Goal: Information Seeking & Learning: Understand process/instructions

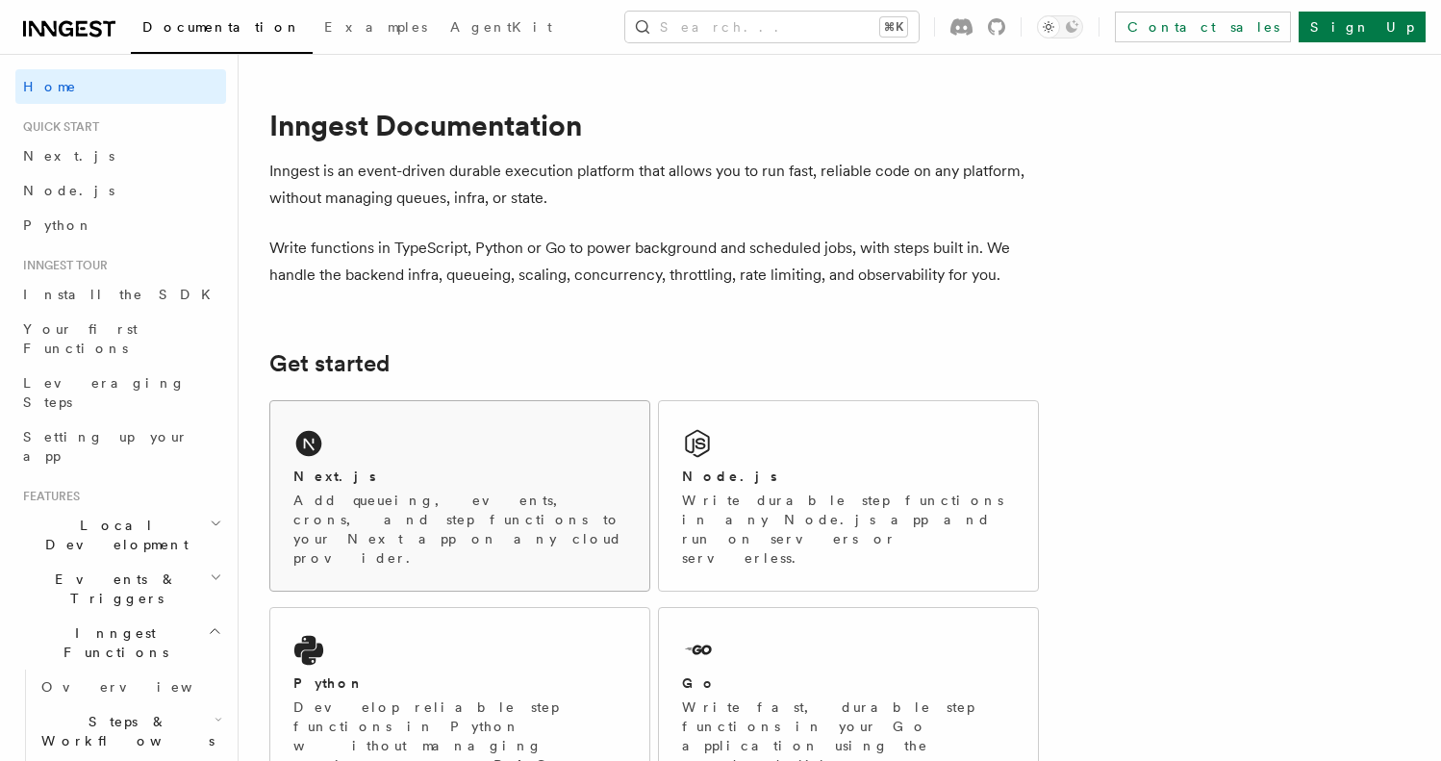
scroll to position [144, 0]
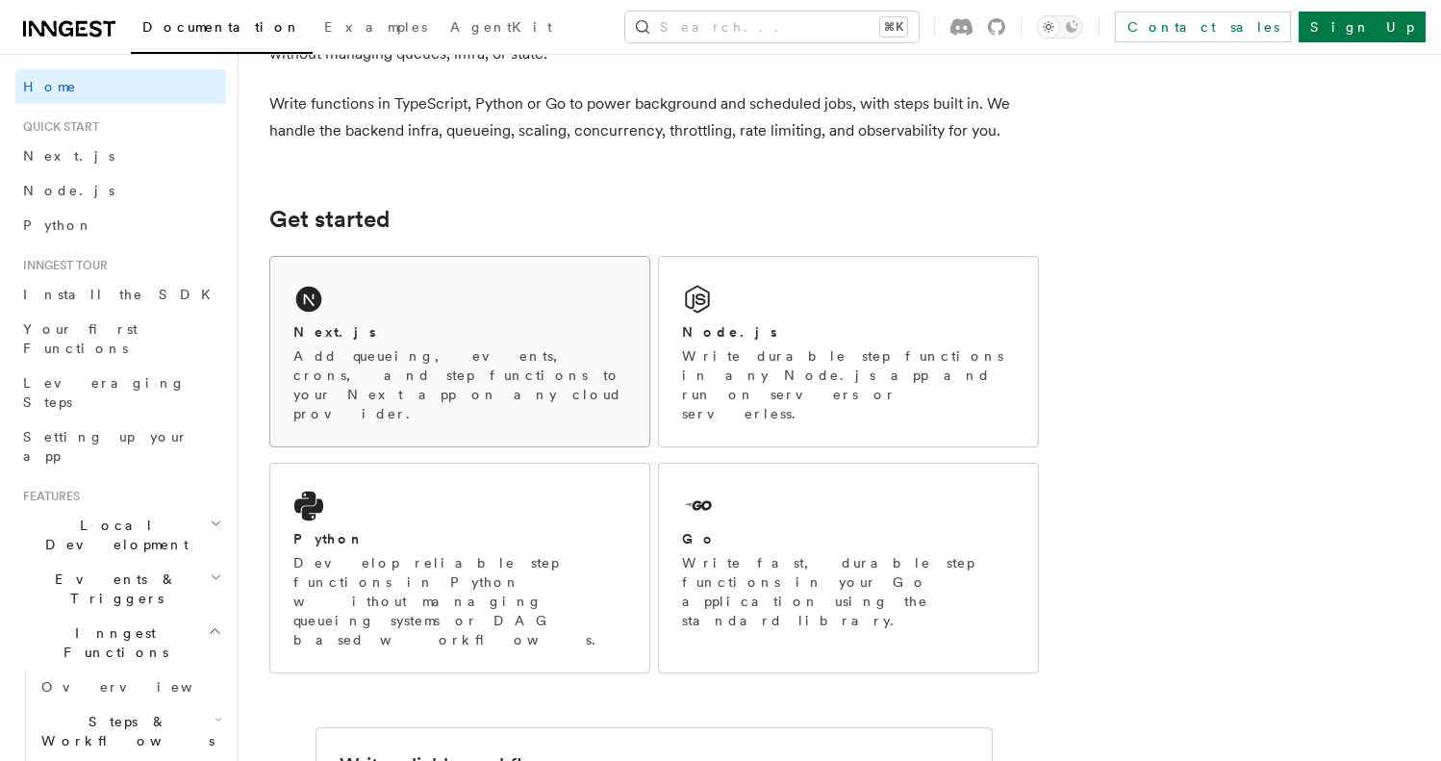
click at [612, 347] on p "Add queueing, events, crons, and step functions to your Next app on any cloud p…" at bounding box center [459, 384] width 333 height 77
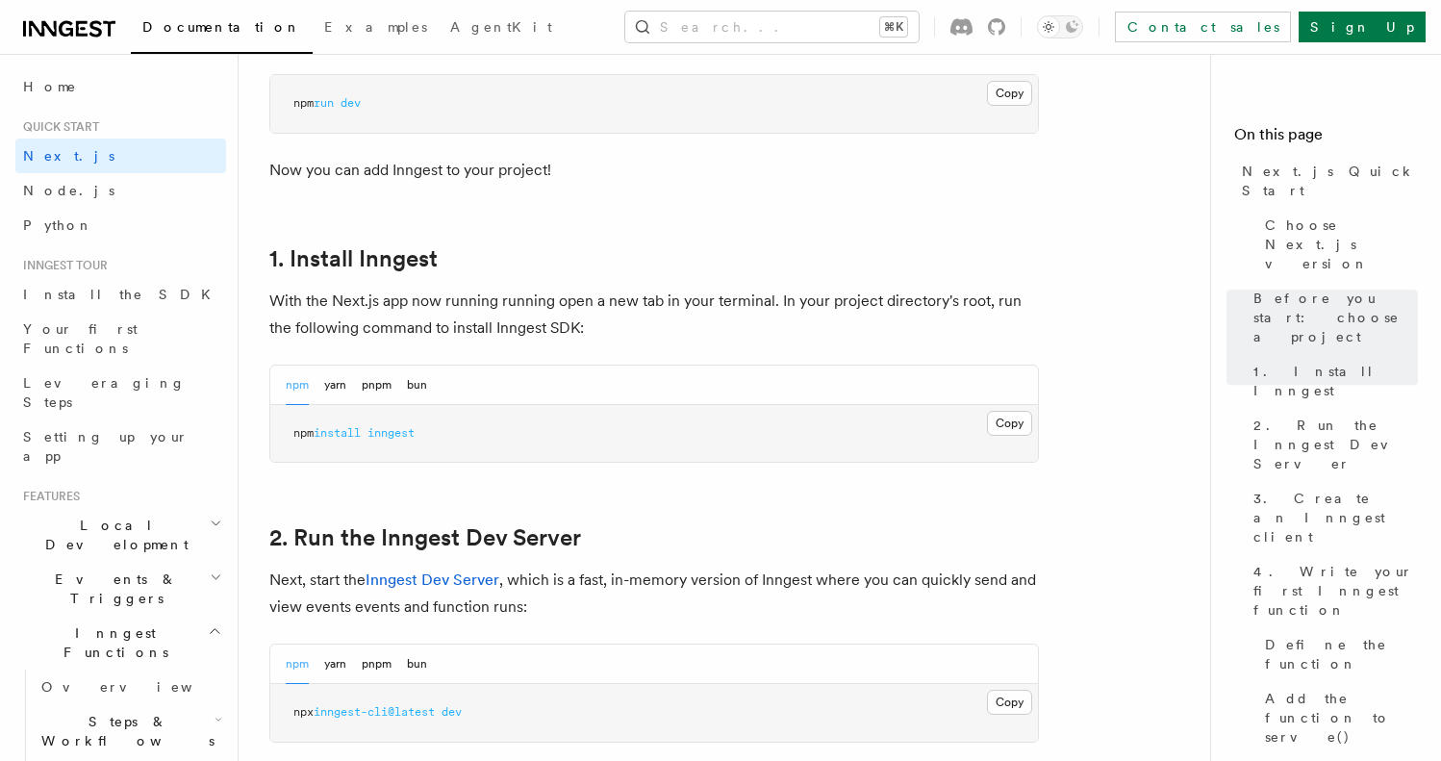
scroll to position [622, 0]
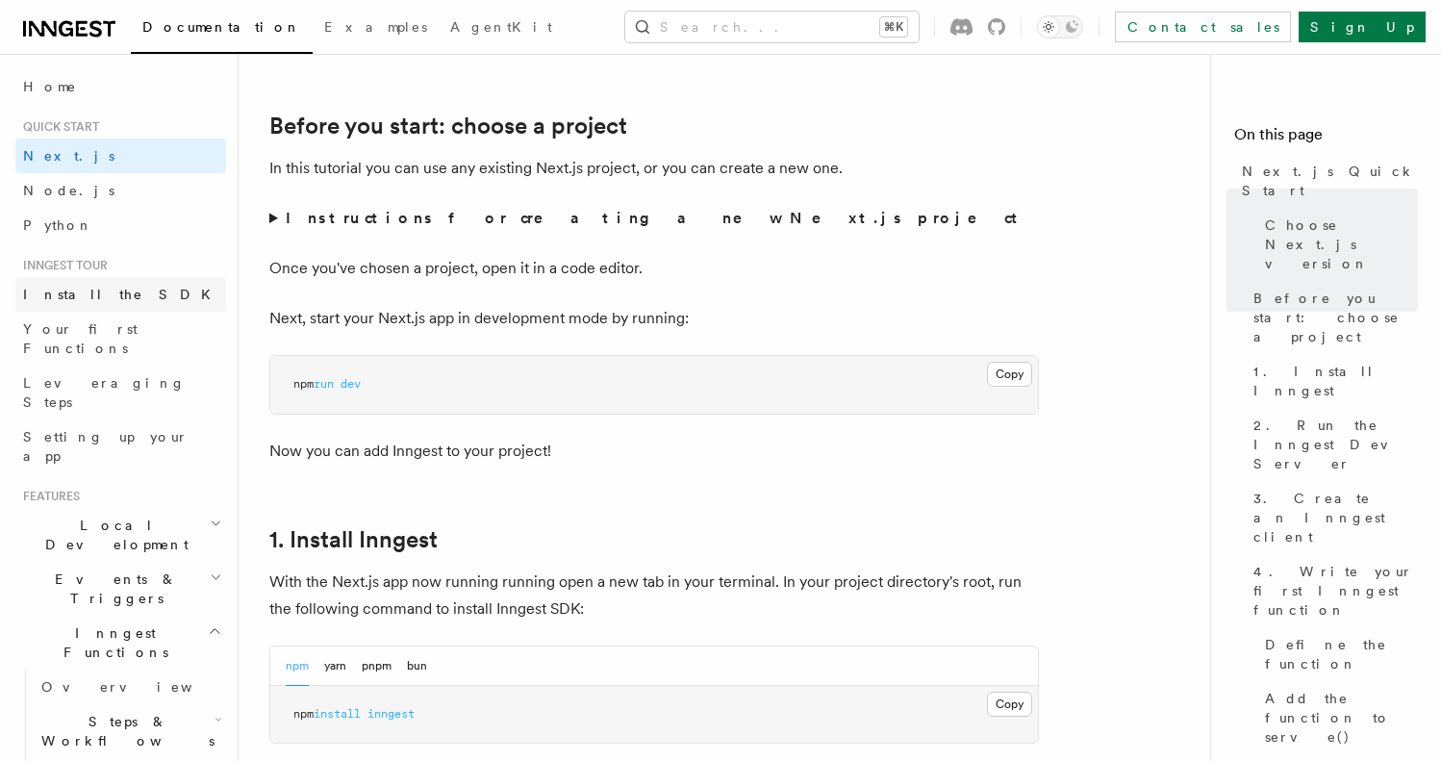
click at [88, 302] on span "Install the SDK" at bounding box center [122, 294] width 199 height 19
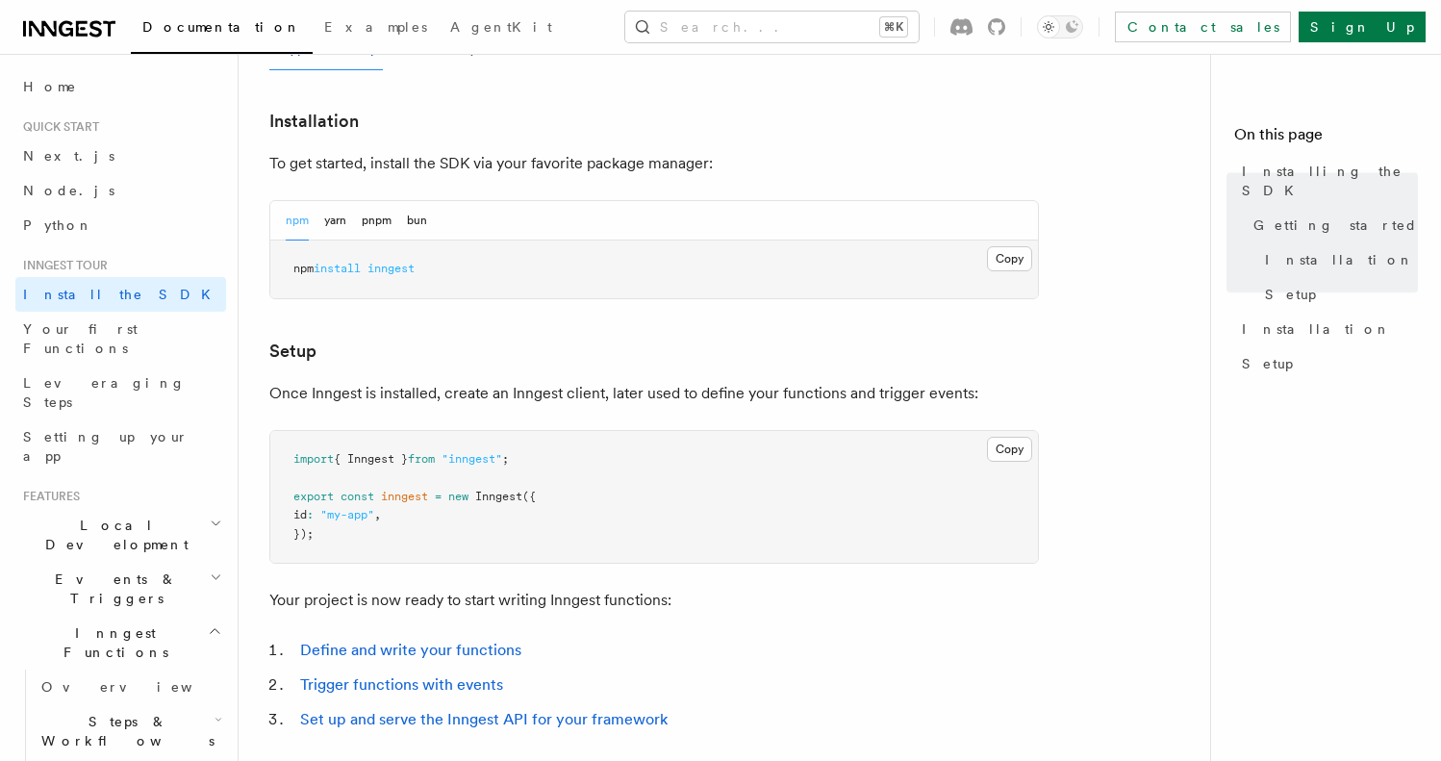
scroll to position [650, 0]
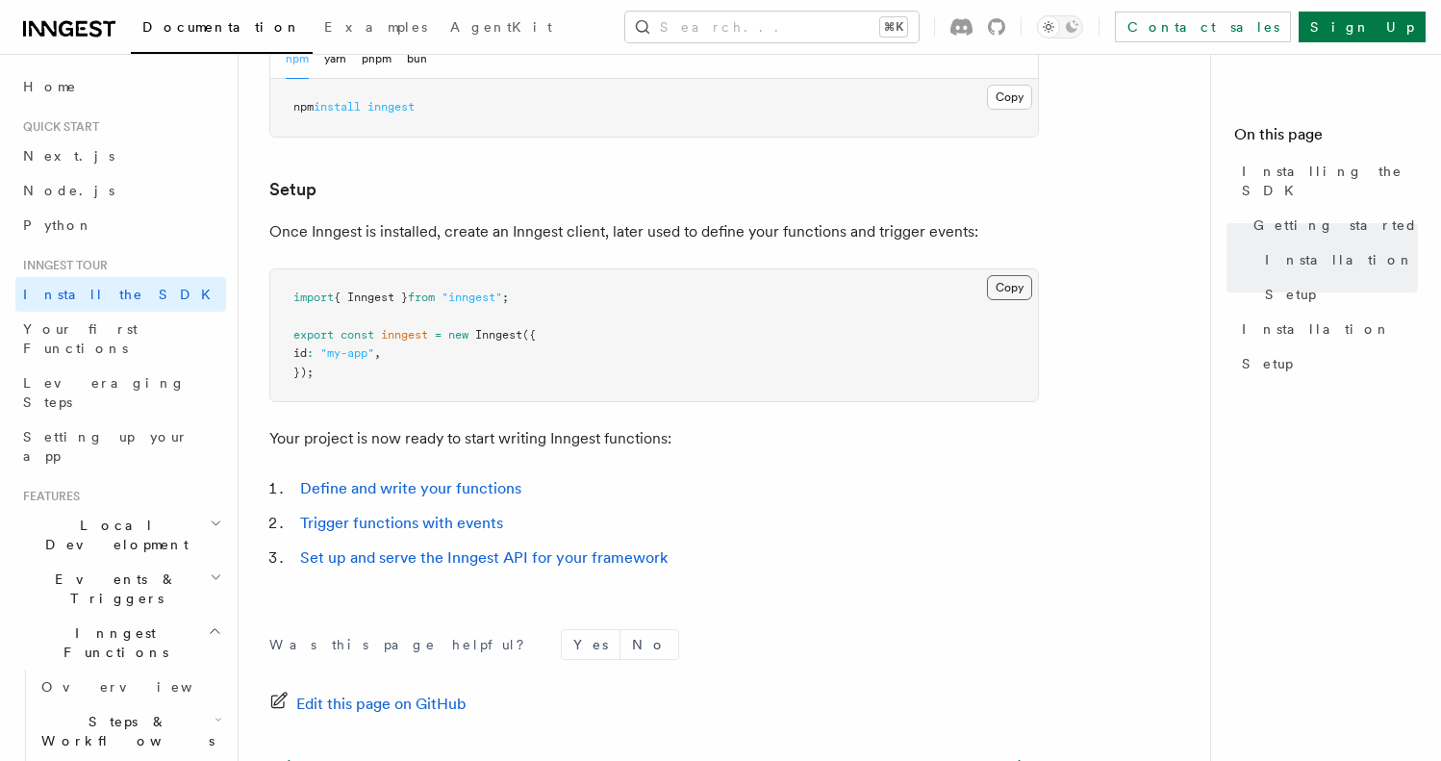
click at [1012, 286] on button "Copy Copied" at bounding box center [1009, 287] width 45 height 25
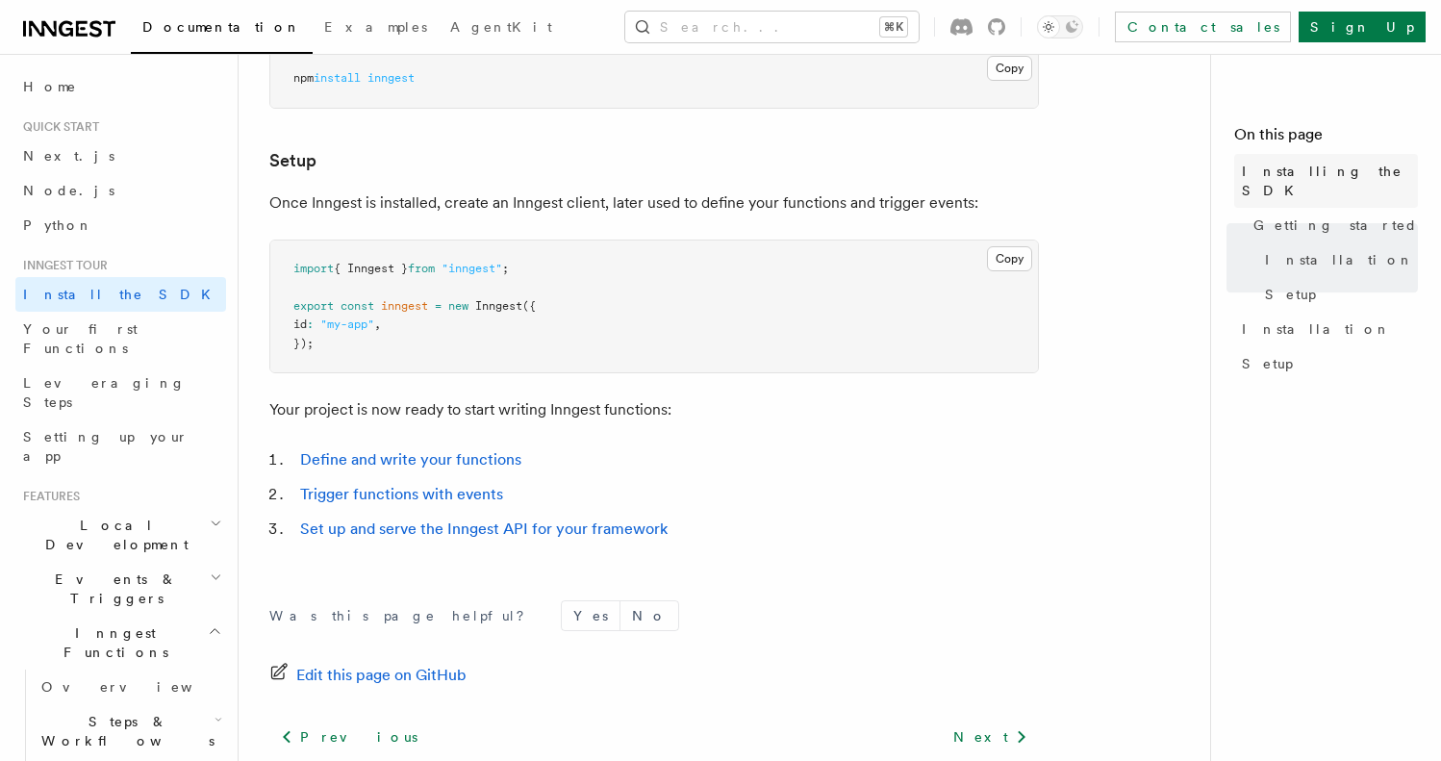
scroll to position [836, 0]
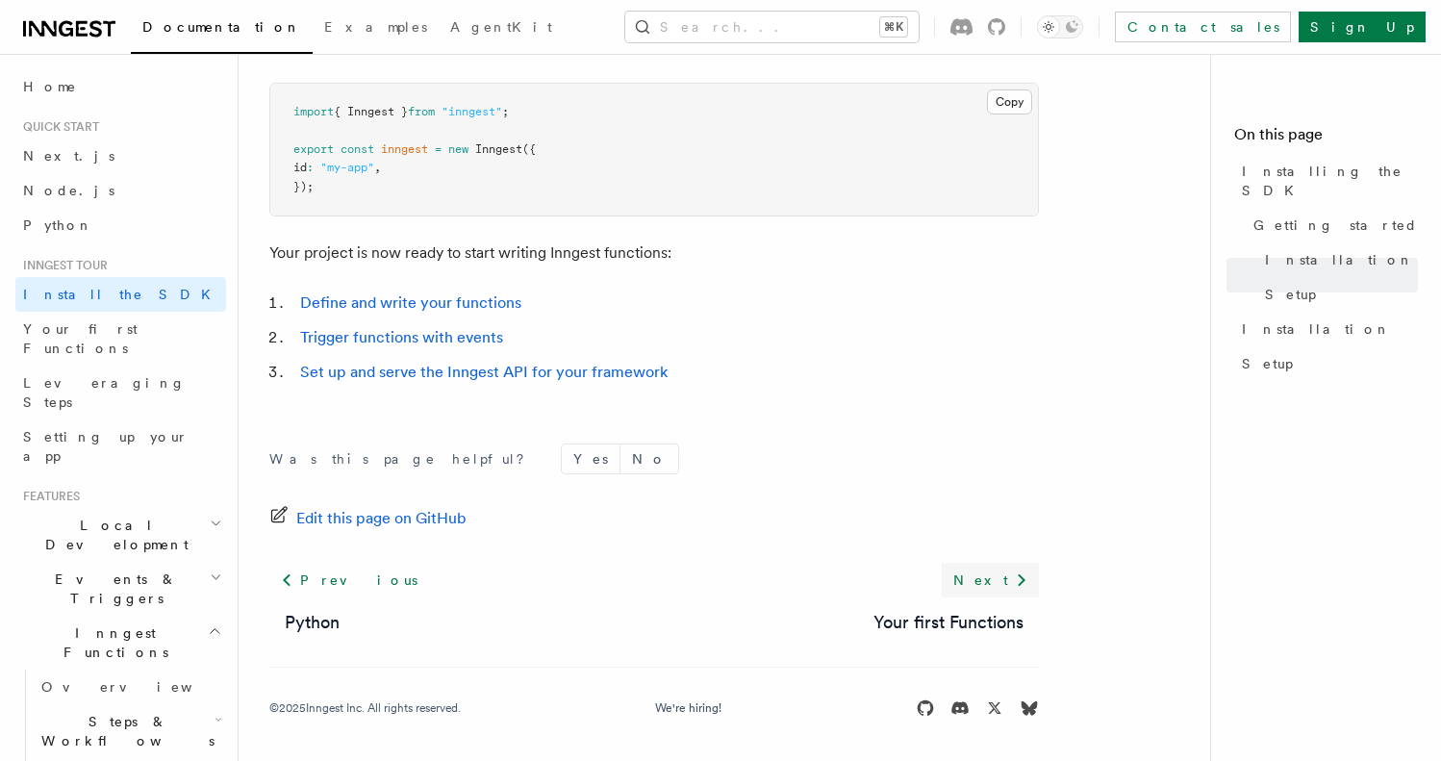
click at [998, 581] on link "Next" at bounding box center [989, 580] width 97 height 35
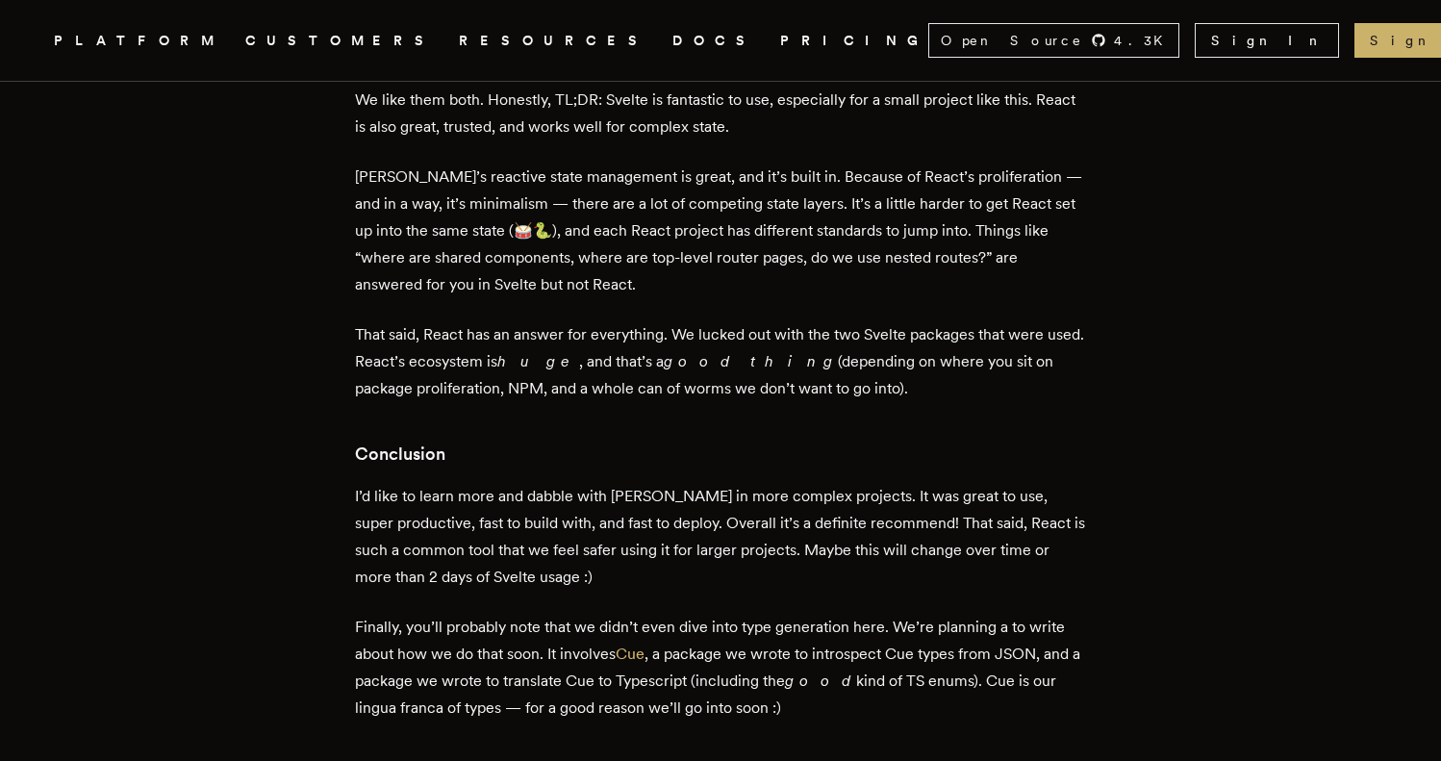
scroll to position [5592, 0]
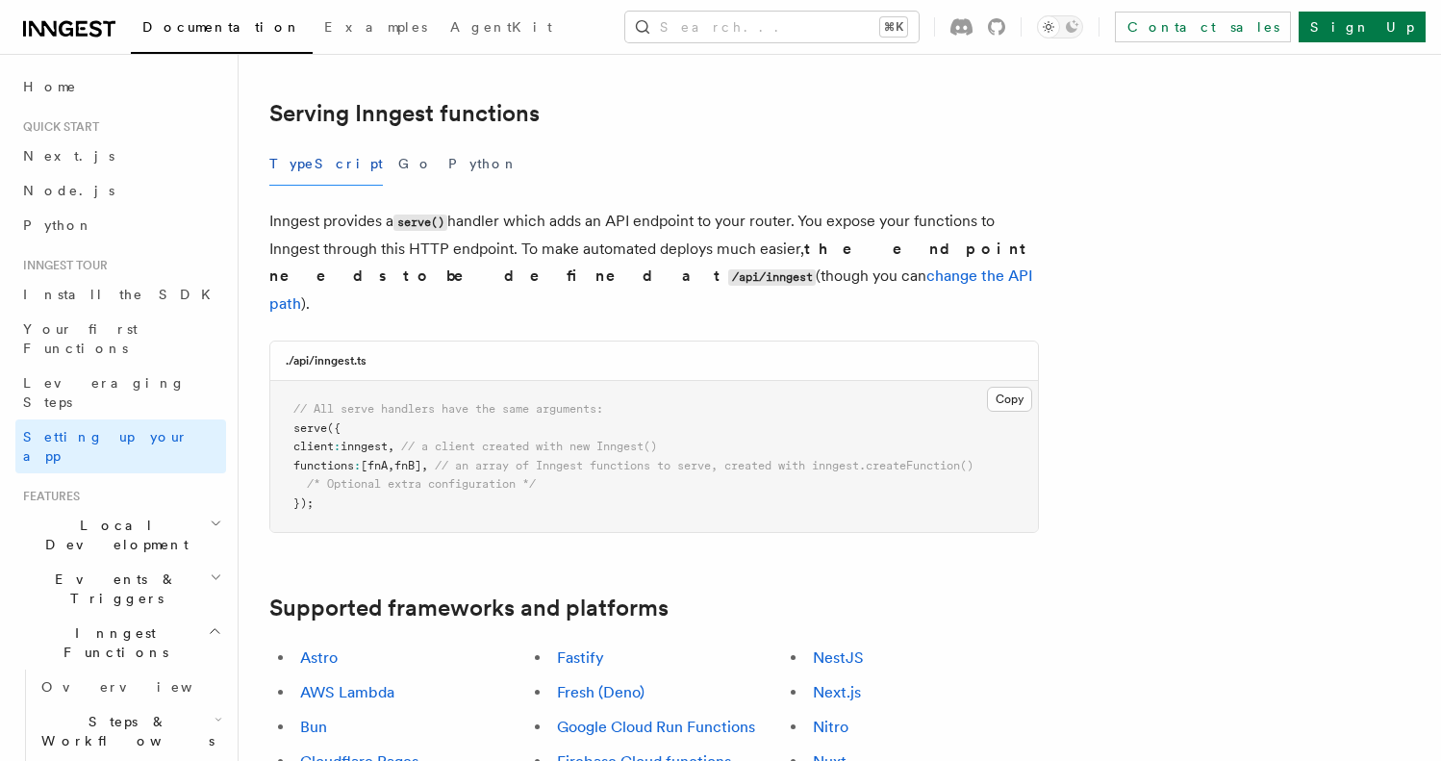
scroll to position [960, 0]
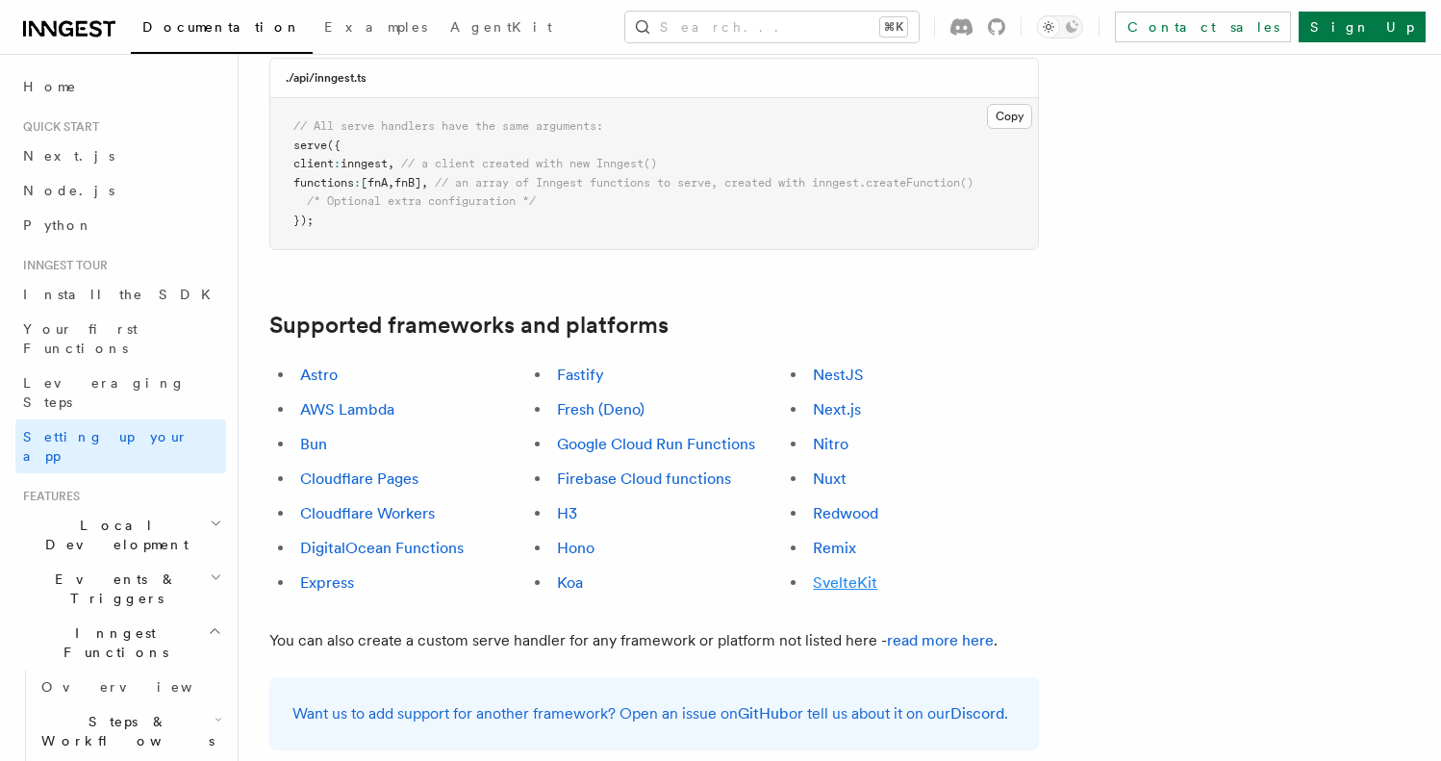
click at [867, 573] on link "SvelteKit" at bounding box center [845, 582] width 64 height 18
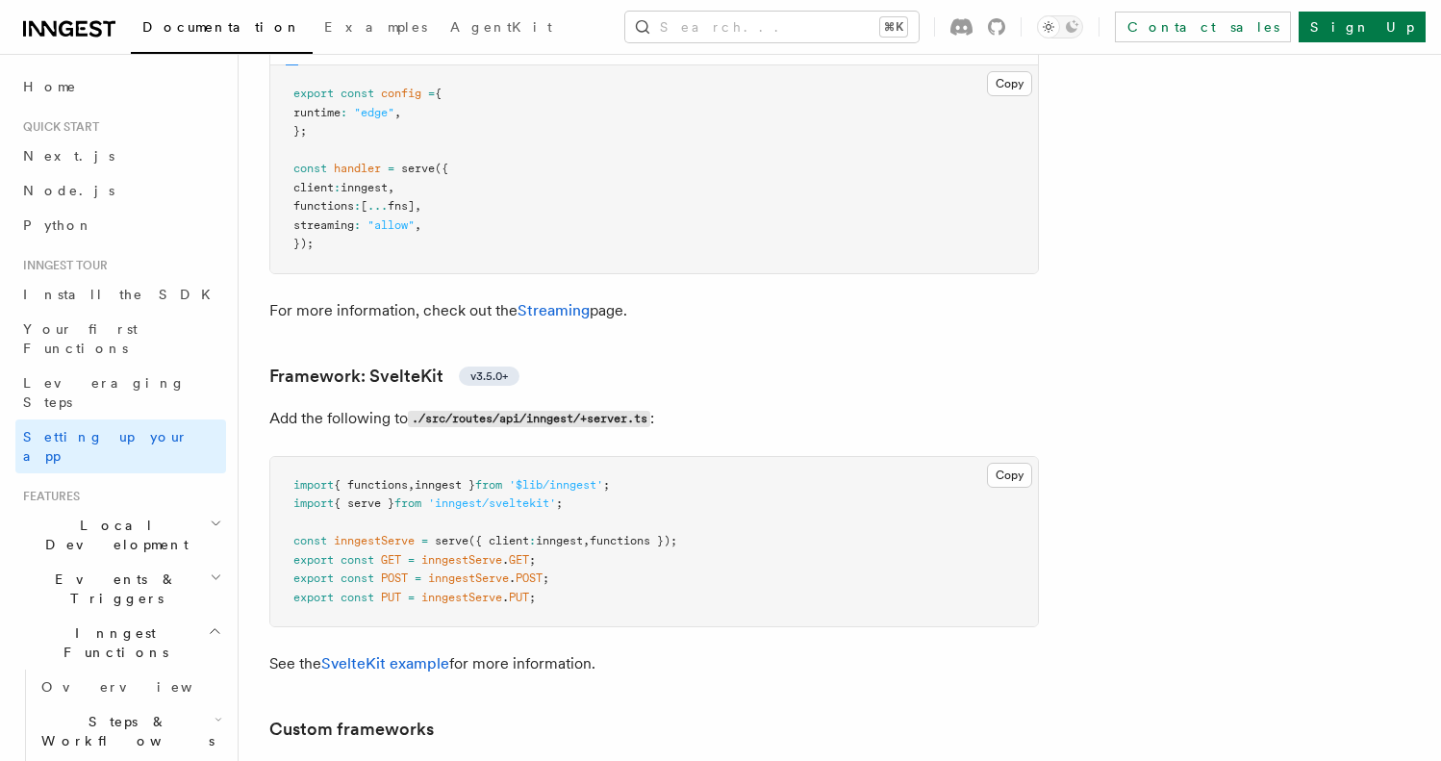
scroll to position [14828, 0]
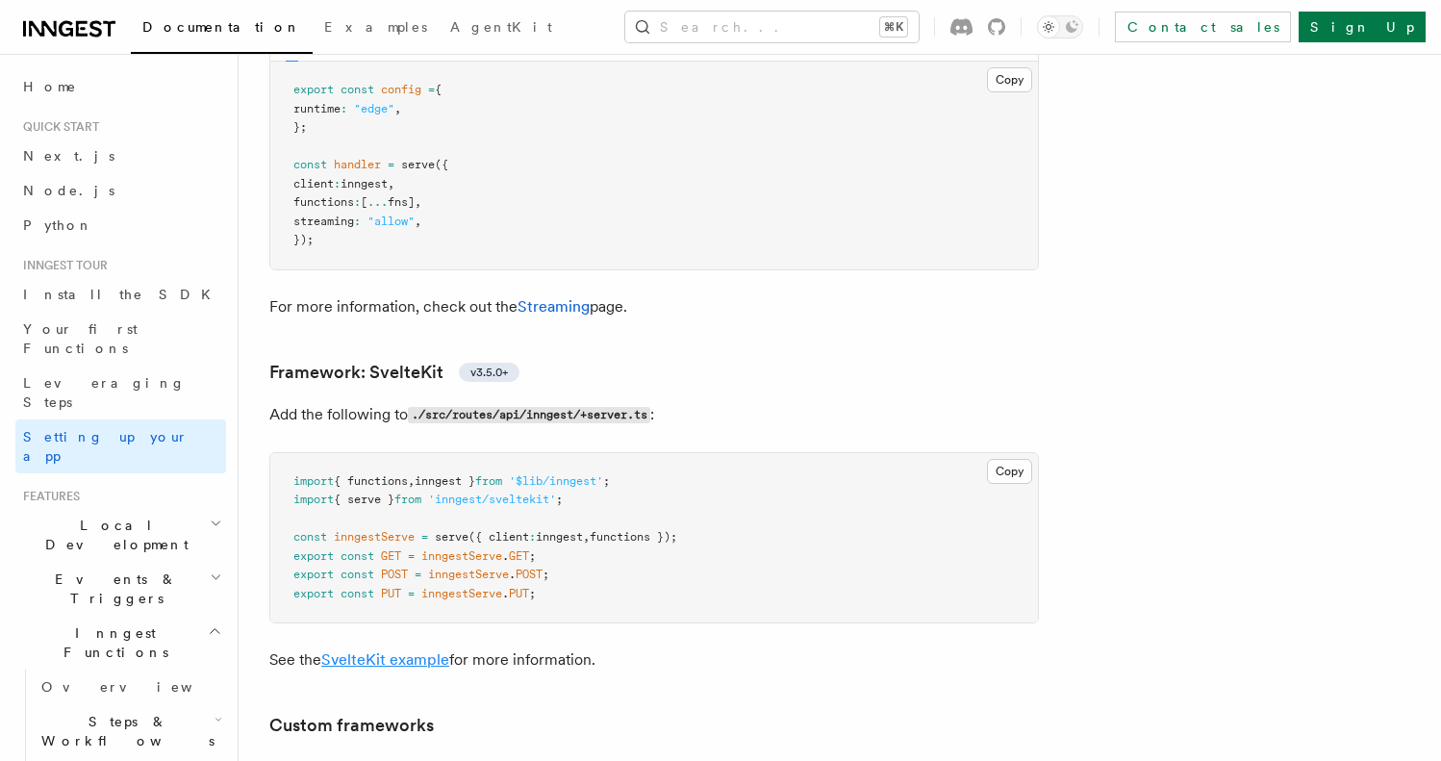
click at [411, 650] on link "SvelteKit example" at bounding box center [385, 659] width 128 height 18
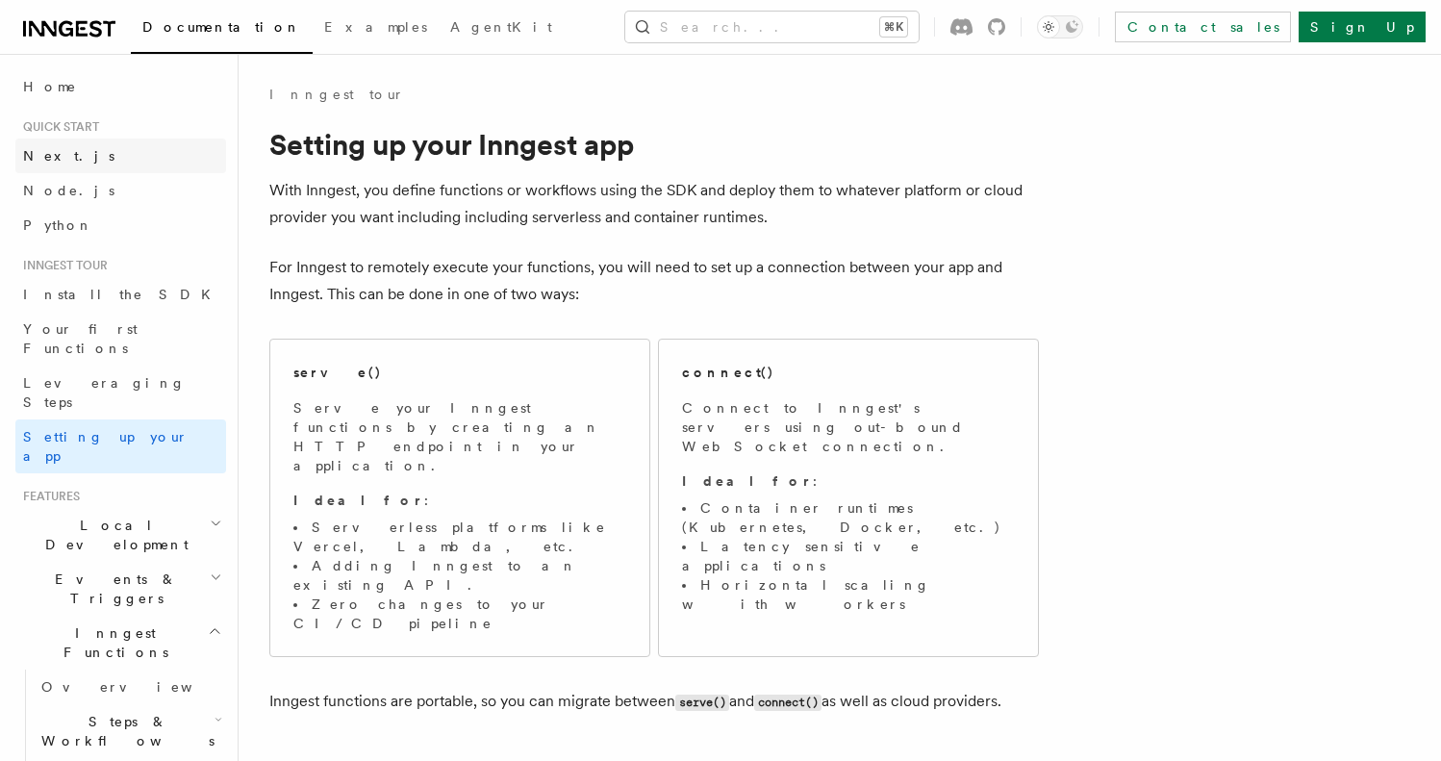
click at [116, 163] on link "Next.js" at bounding box center [120, 155] width 211 height 35
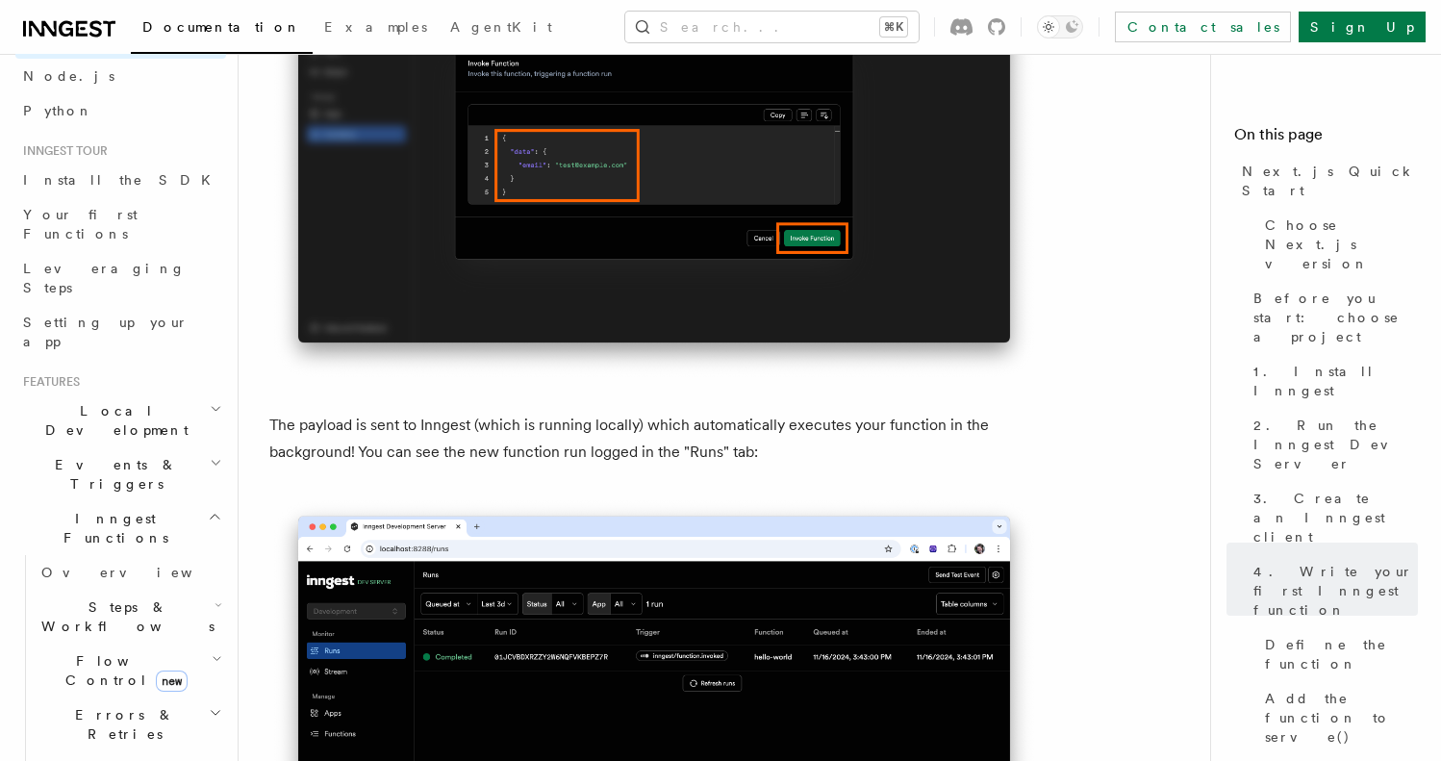
scroll to position [134, 0]
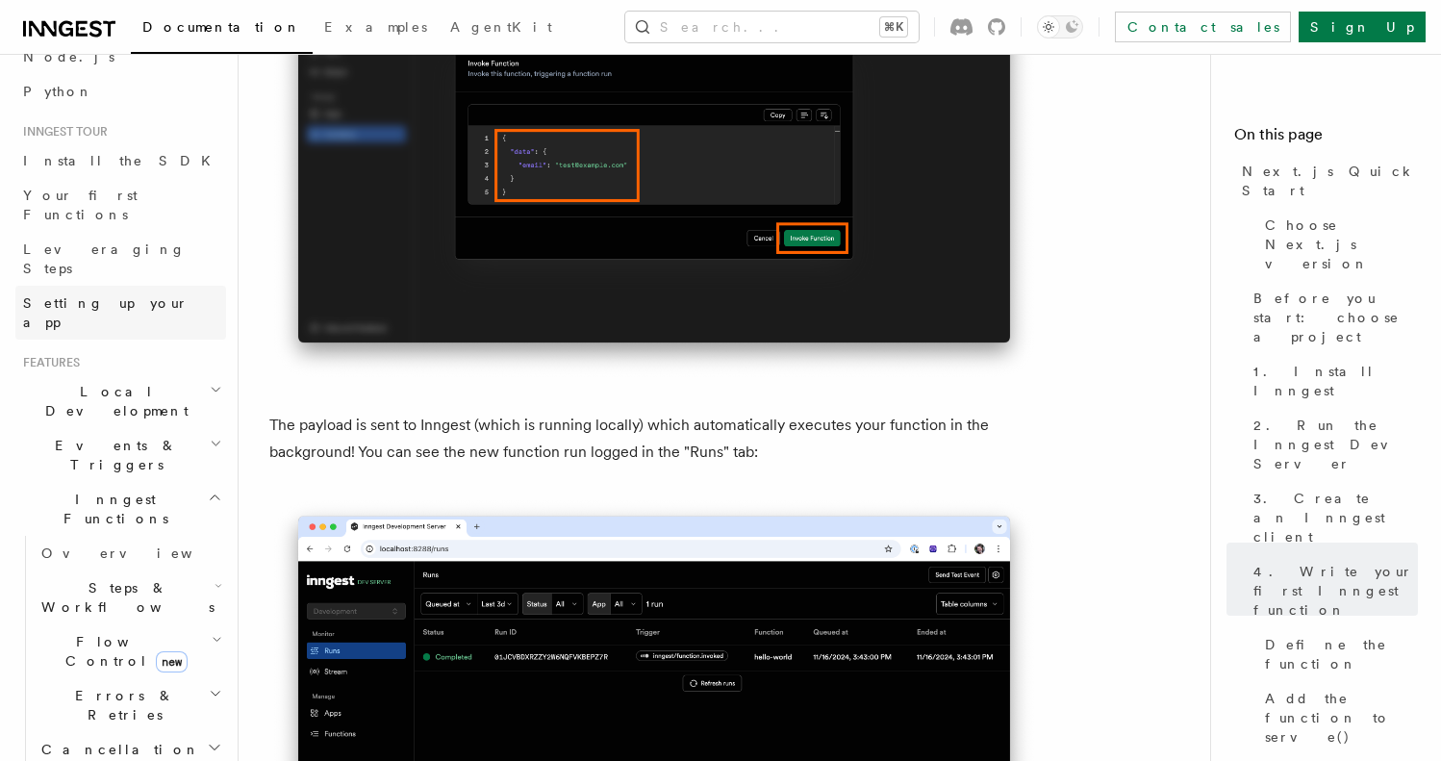
click at [117, 295] on span "Setting up your app" at bounding box center [105, 312] width 165 height 35
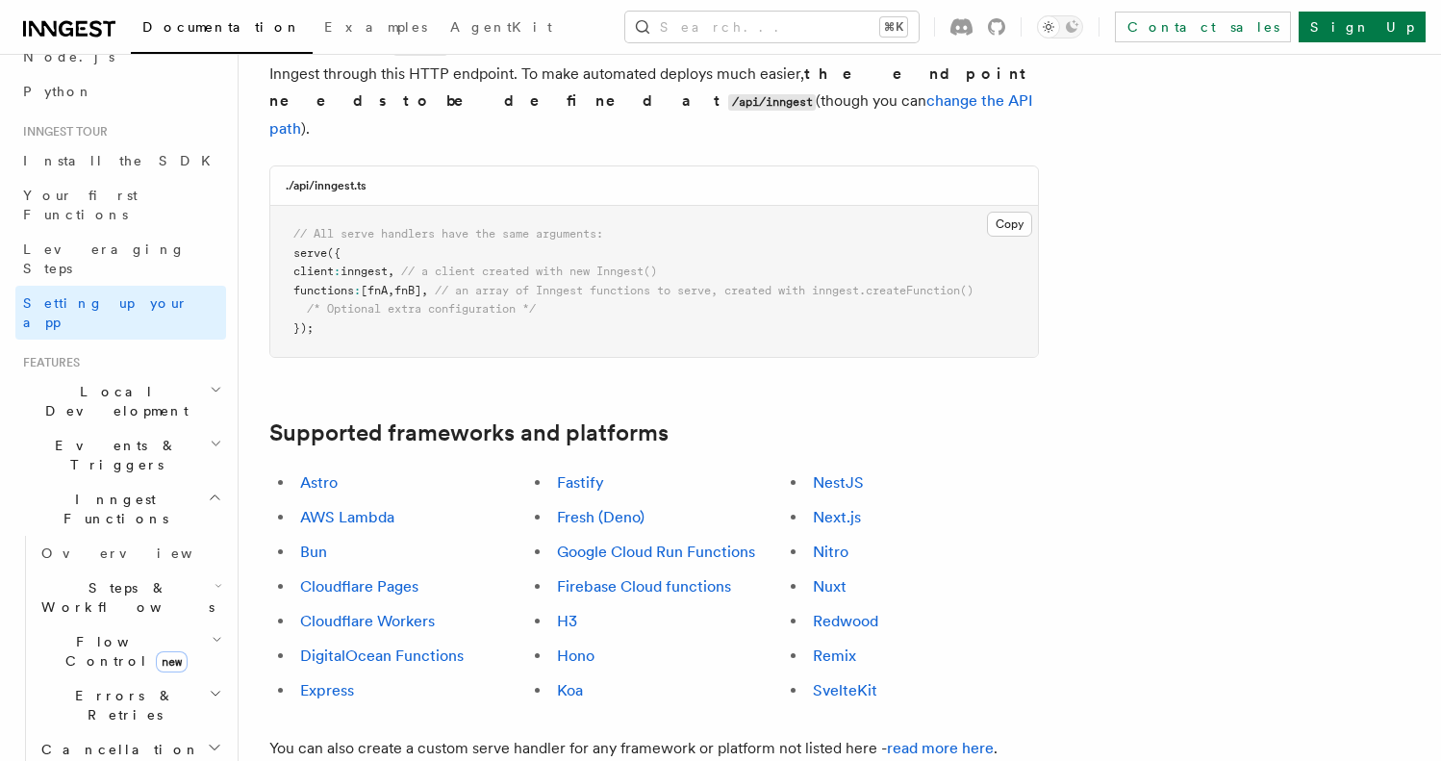
scroll to position [1070, 0]
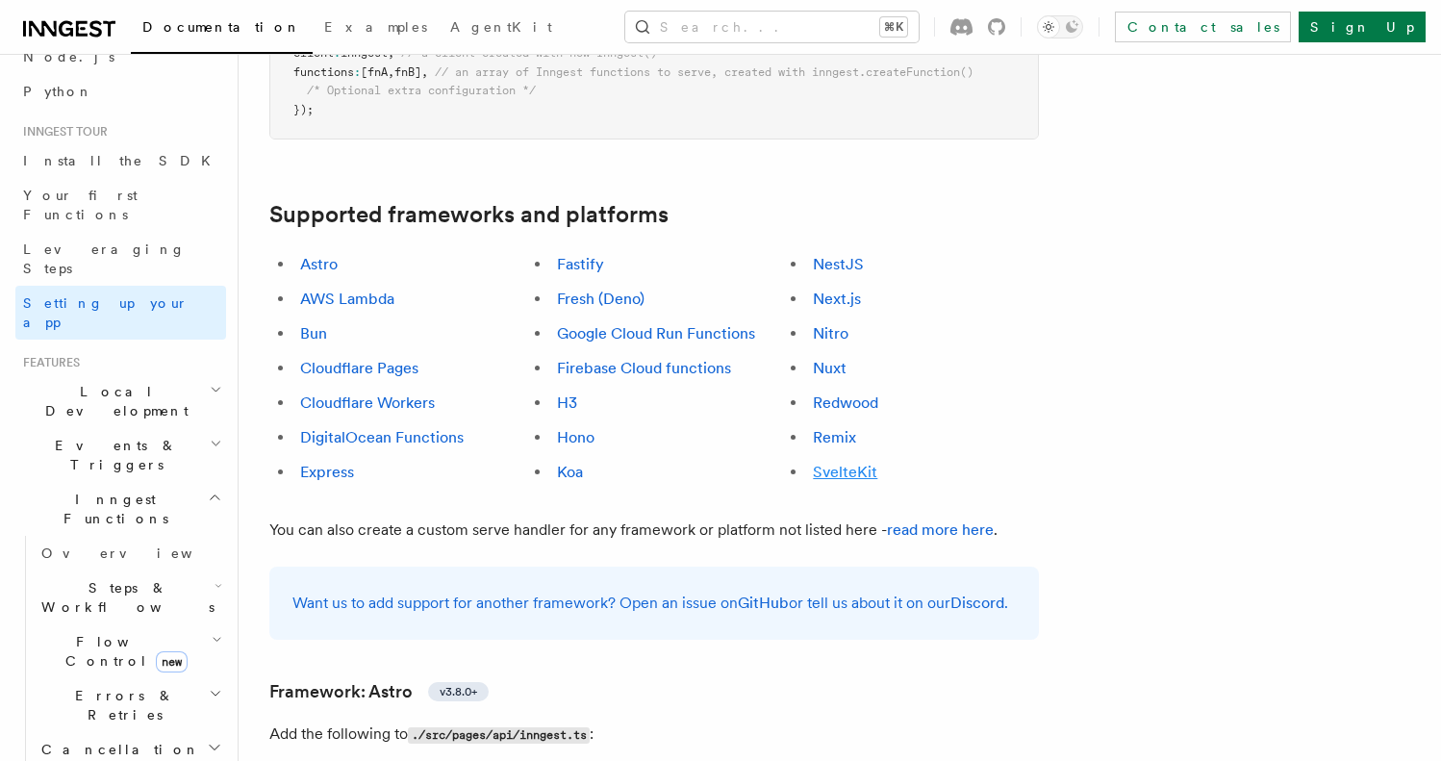
click at [850, 463] on link "SvelteKit" at bounding box center [845, 472] width 64 height 18
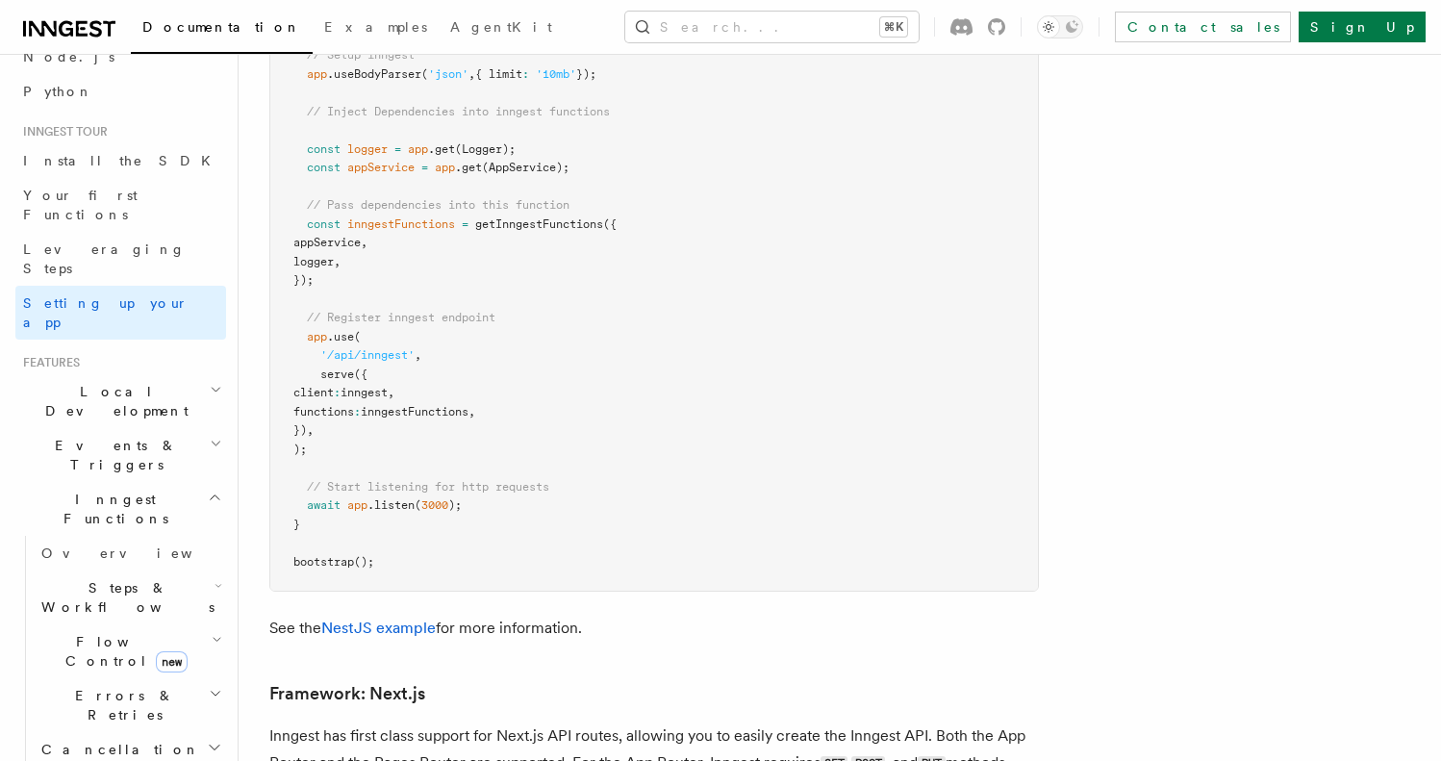
scroll to position [14916, 0]
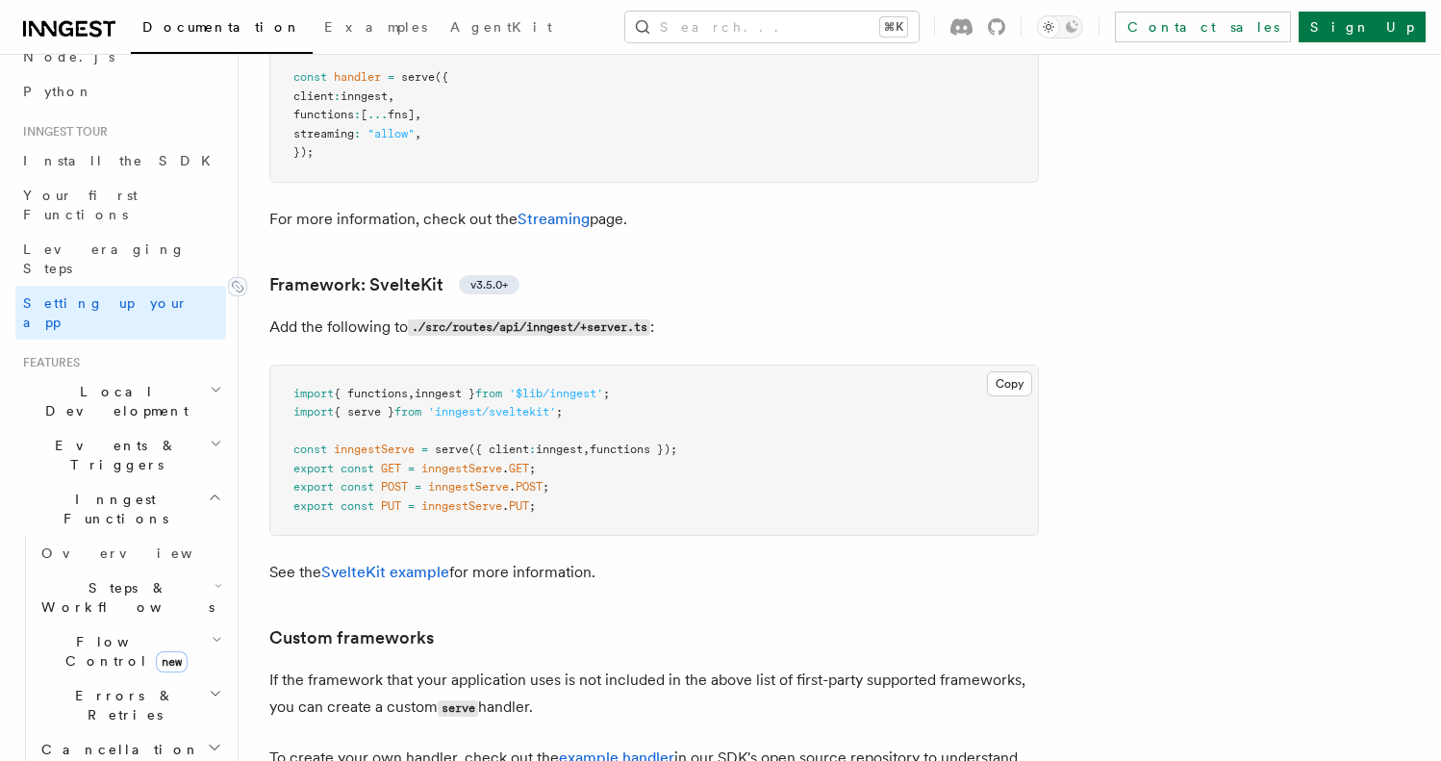
click at [482, 277] on span "v3.5.0+" at bounding box center [489, 284] width 38 height 15
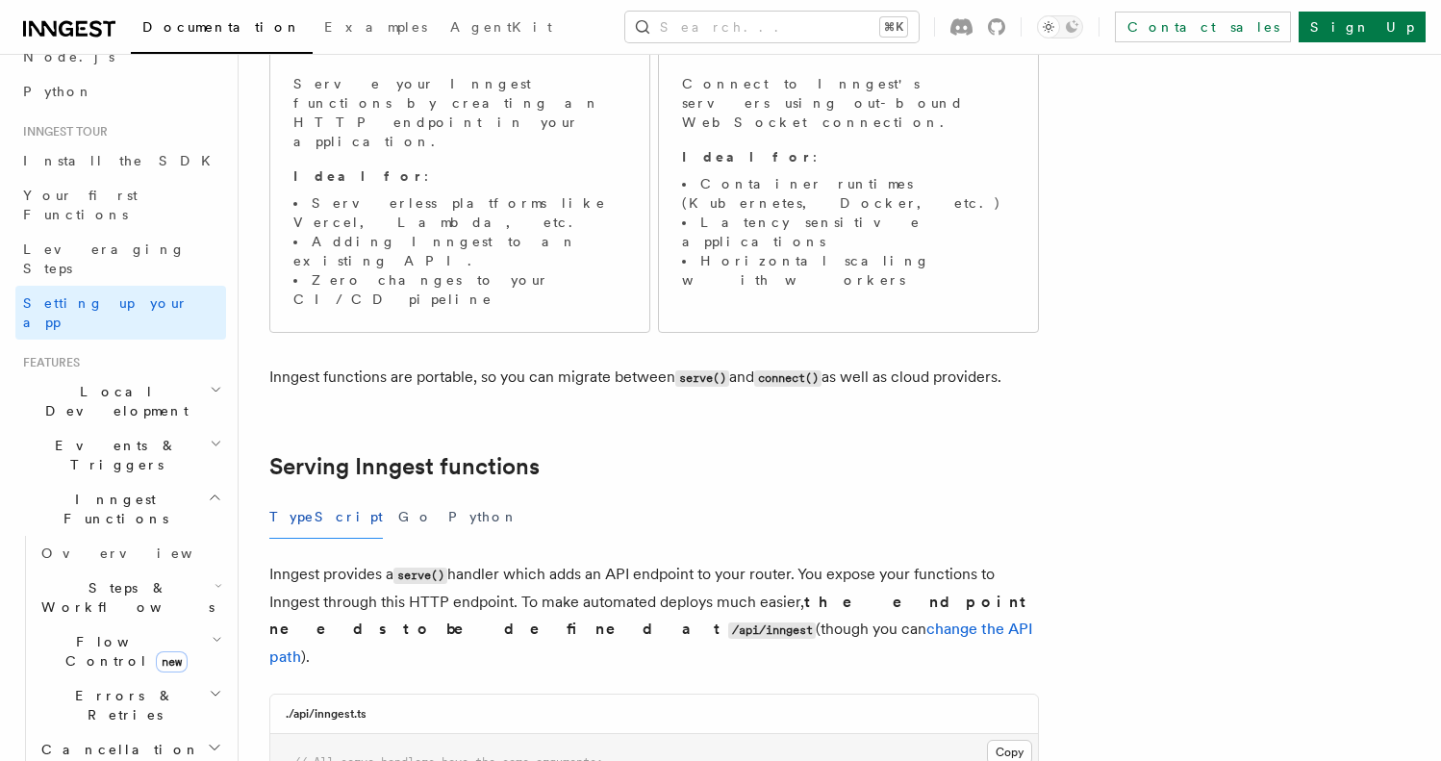
scroll to position [0, 0]
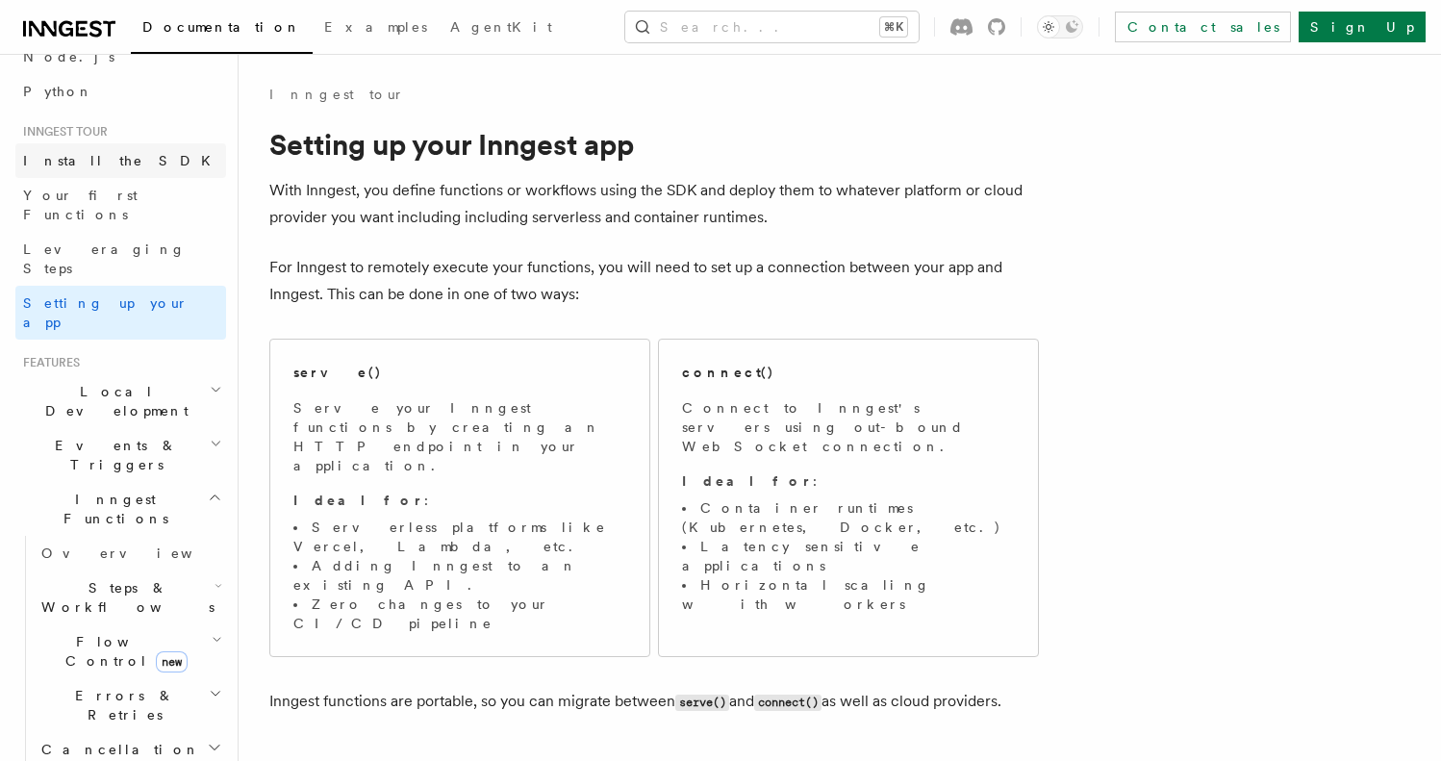
click at [149, 156] on link "Install the SDK" at bounding box center [120, 160] width 211 height 35
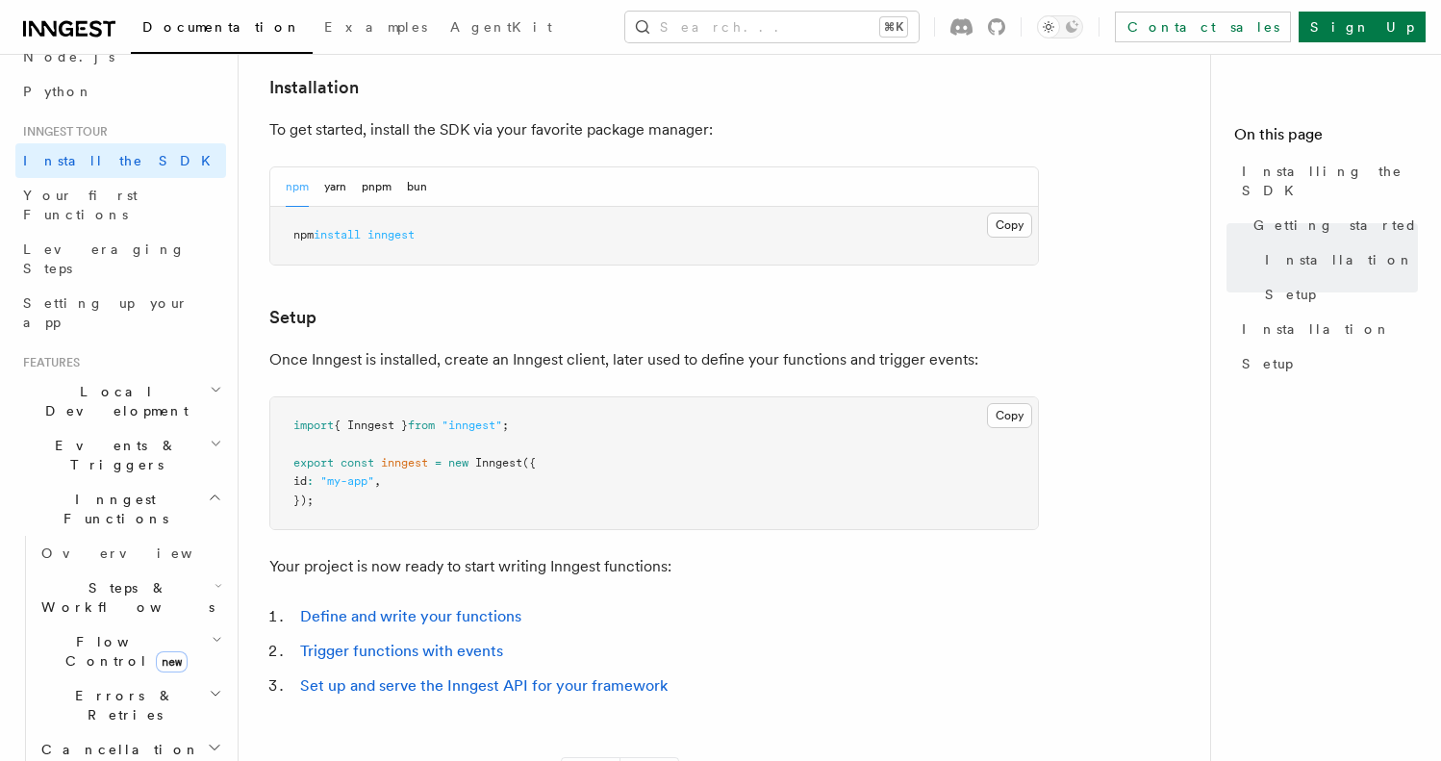
scroll to position [353, 0]
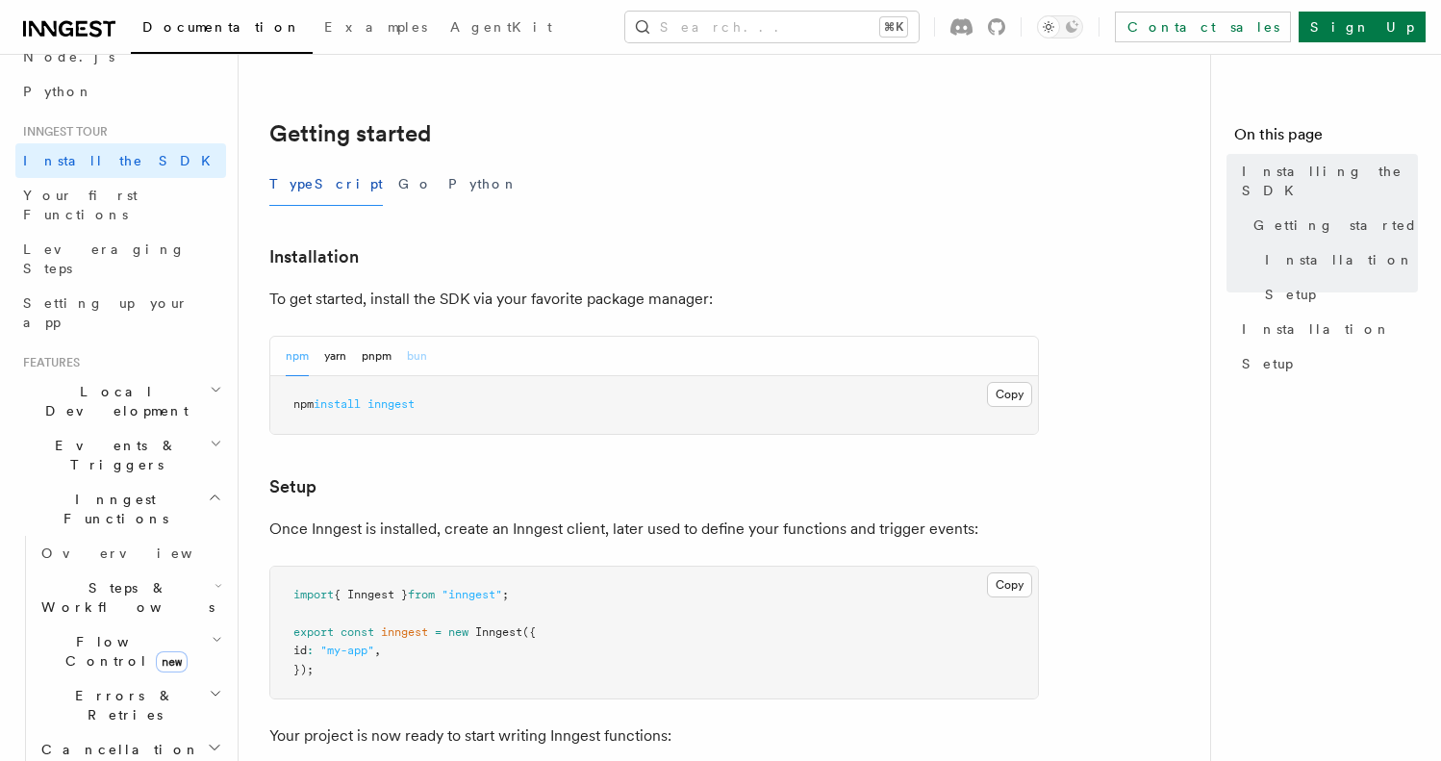
click at [413, 369] on button "bun" at bounding box center [417, 356] width 20 height 39
click at [999, 397] on button "Copy Copied" at bounding box center [1009, 394] width 45 height 25
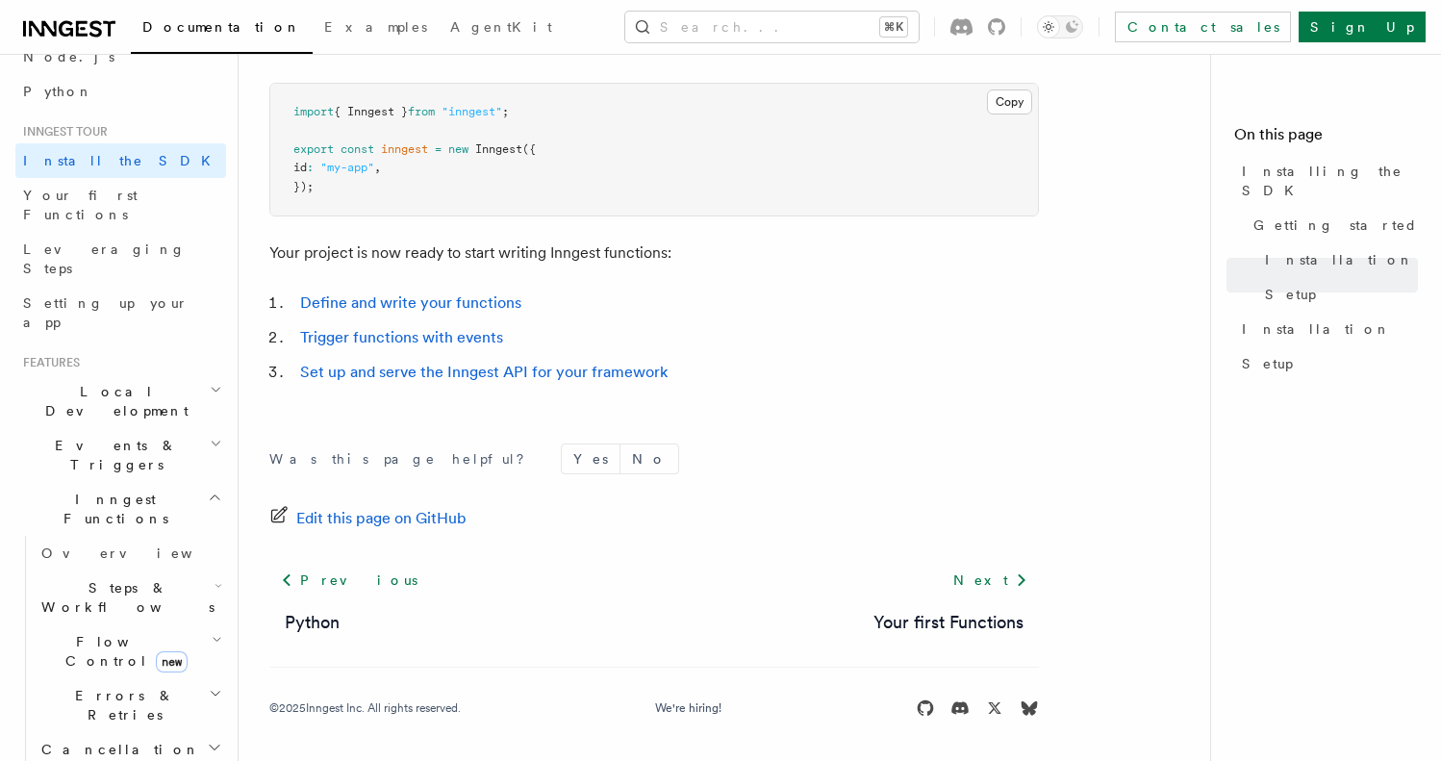
scroll to position [138, 0]
click at [113, 291] on span "Setting up your app" at bounding box center [105, 308] width 165 height 35
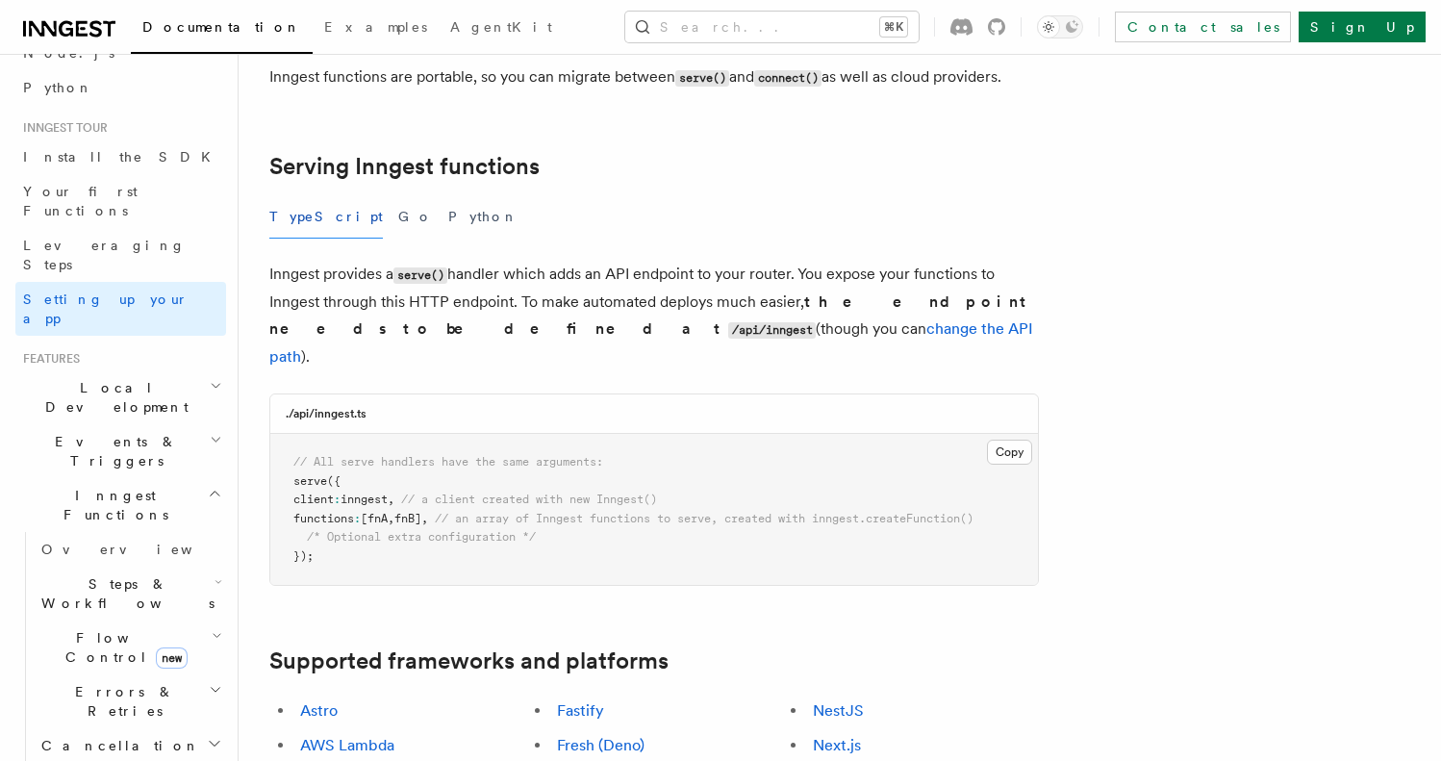
scroll to position [871, 0]
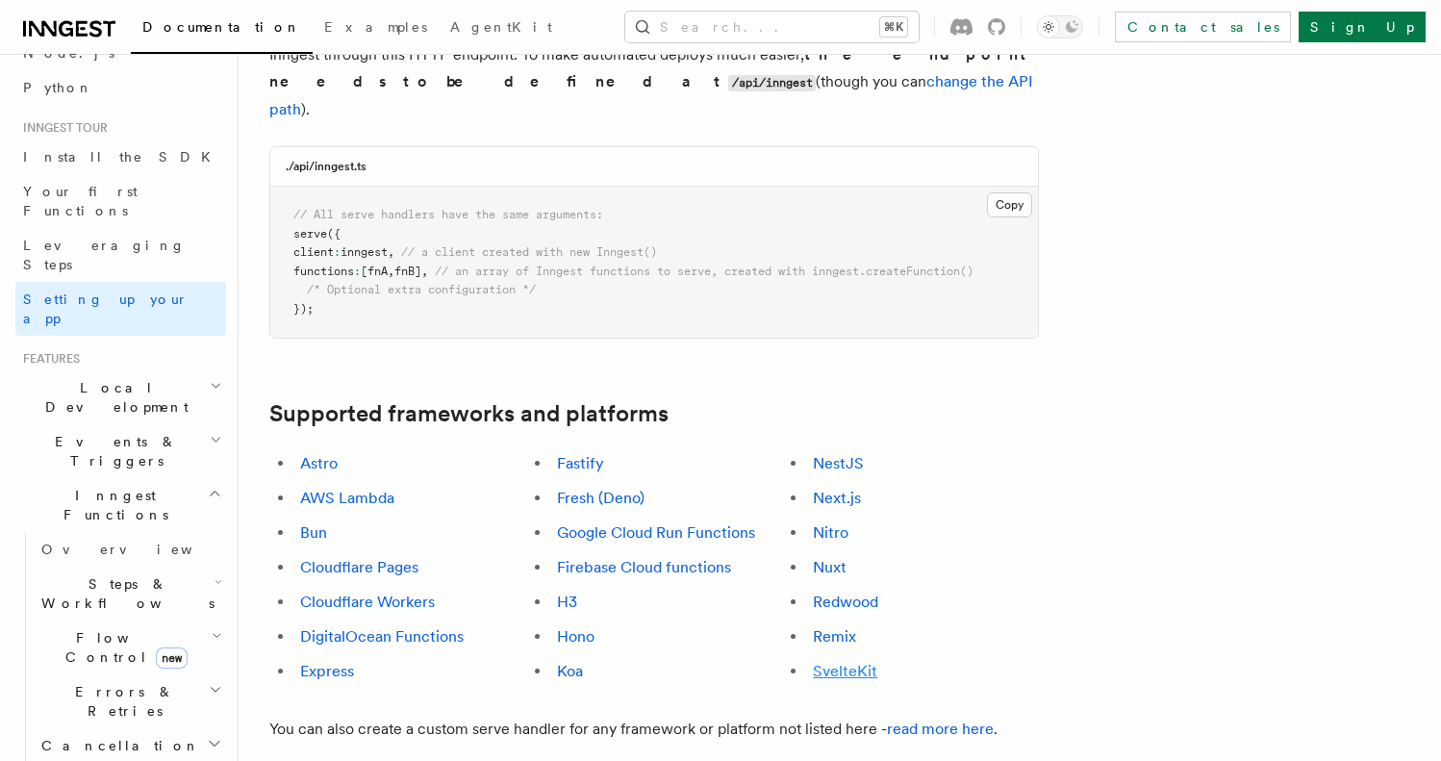
click at [851, 662] on link "SvelteKit" at bounding box center [845, 671] width 64 height 18
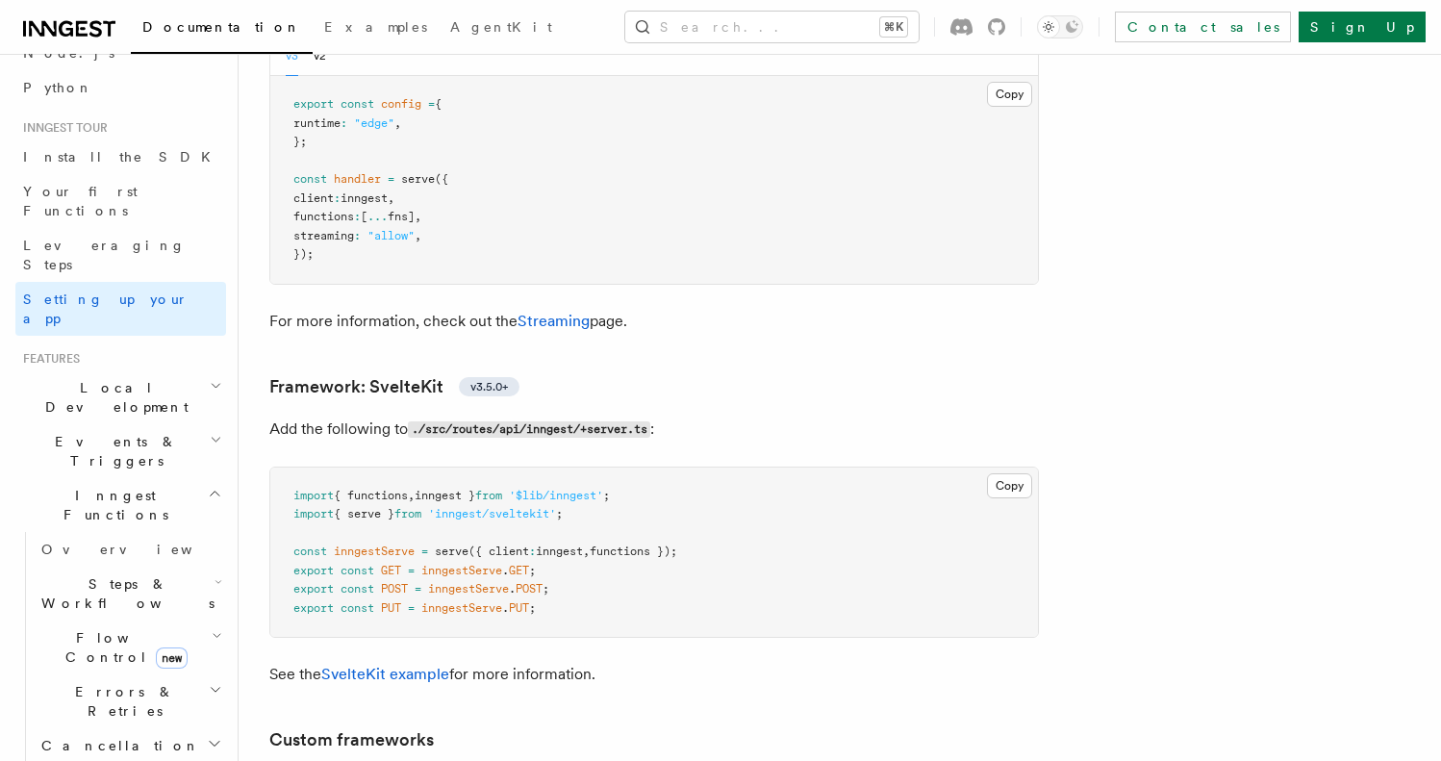
scroll to position [14916, 0]
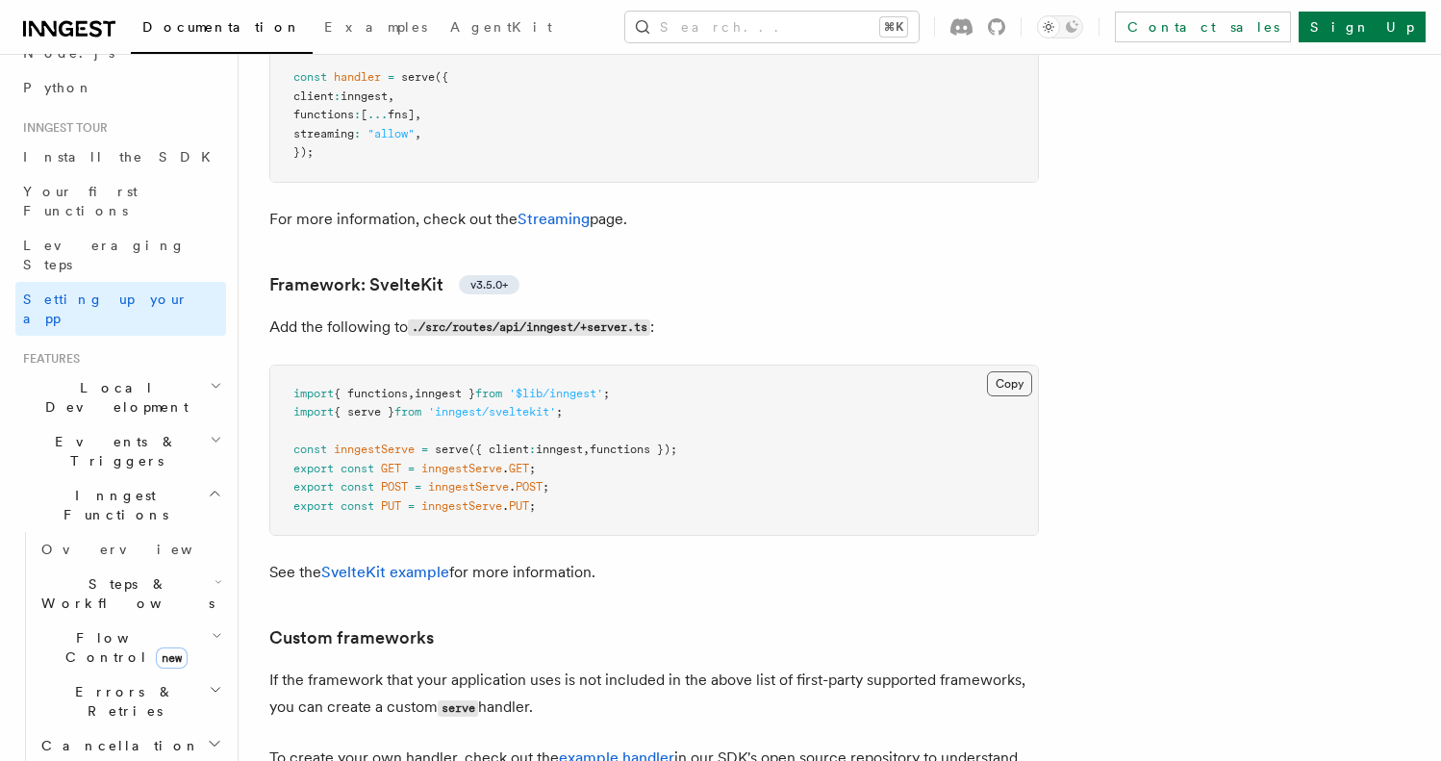
click at [1014, 371] on button "Copy Copied" at bounding box center [1009, 383] width 45 height 25
click at [366, 563] on link "SvelteKit example" at bounding box center [385, 572] width 128 height 18
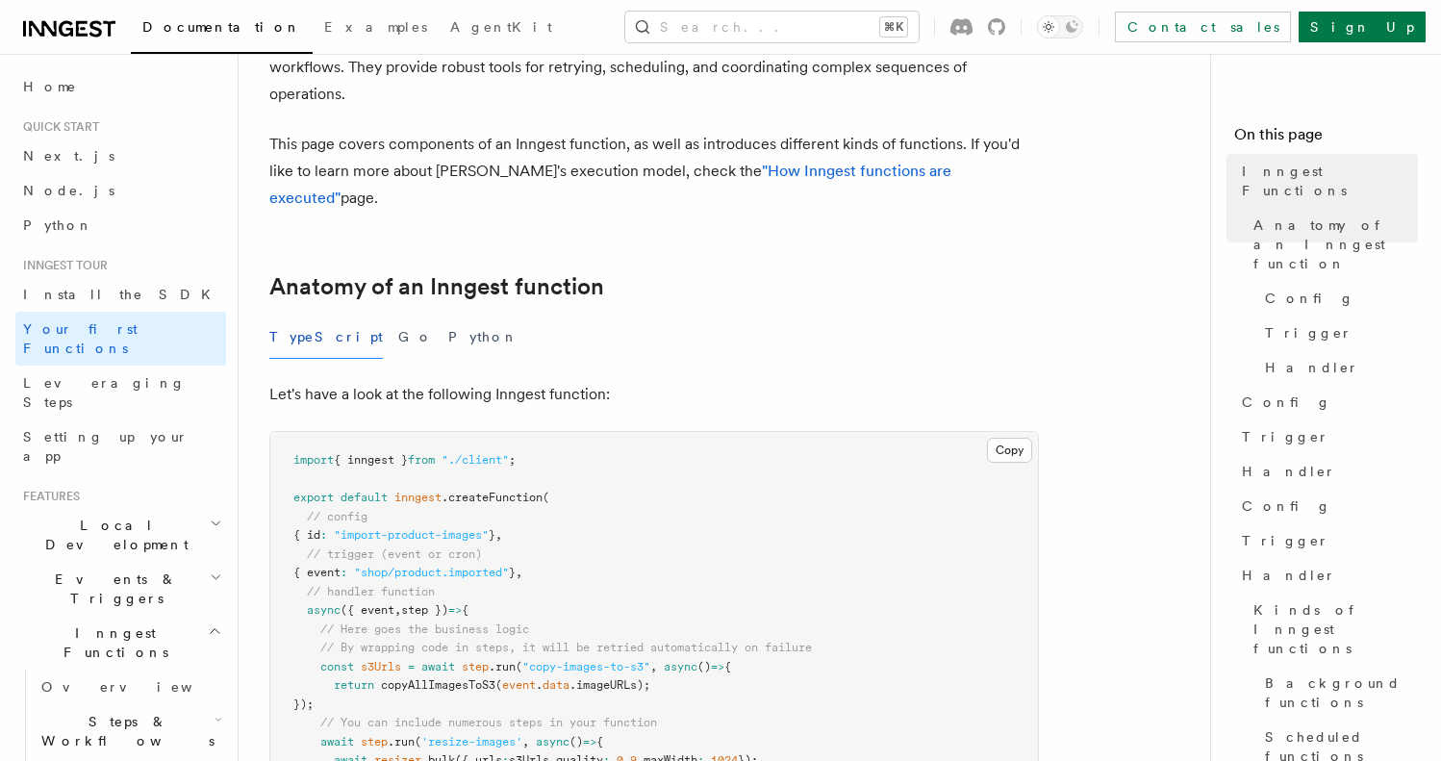
scroll to position [293, 0]
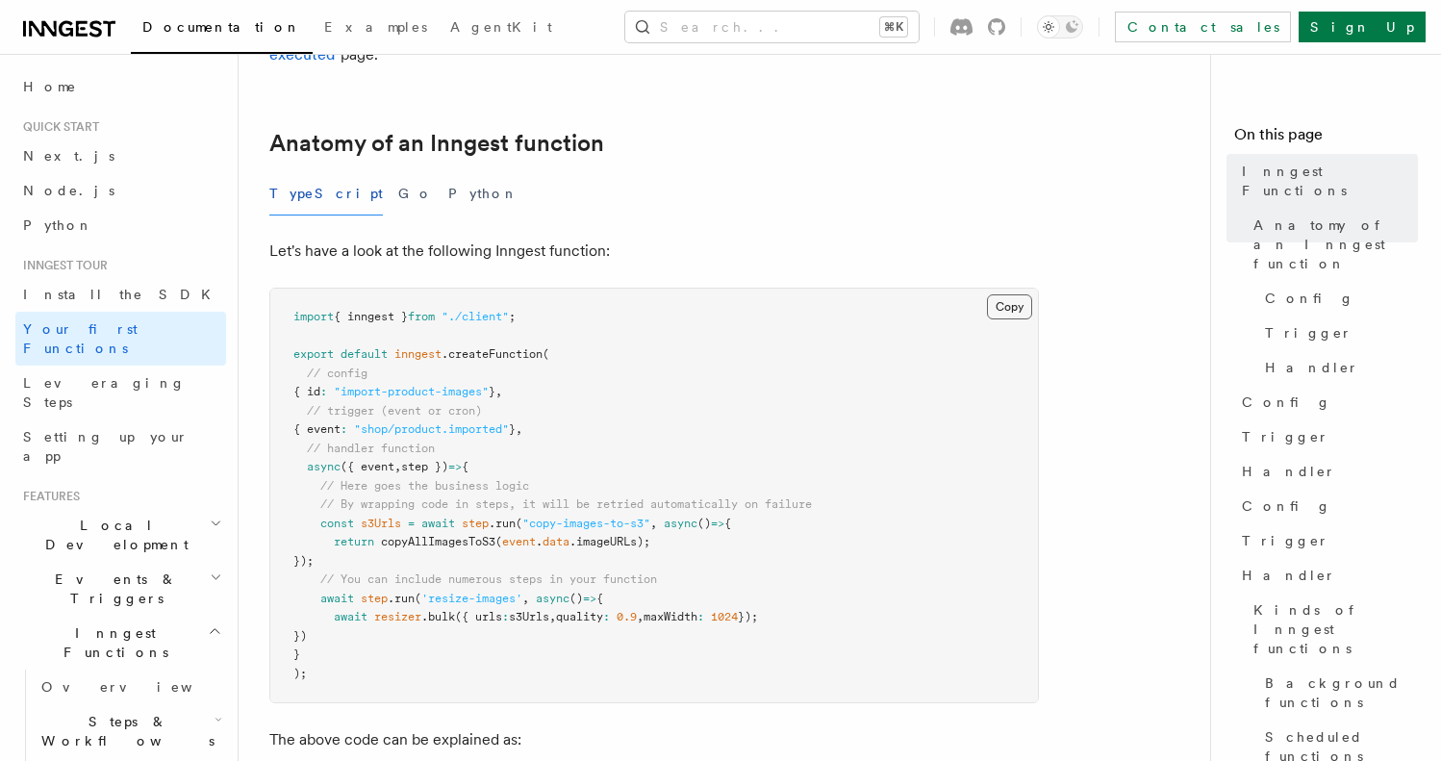
click at [997, 294] on button "Copy Copied" at bounding box center [1009, 306] width 45 height 25
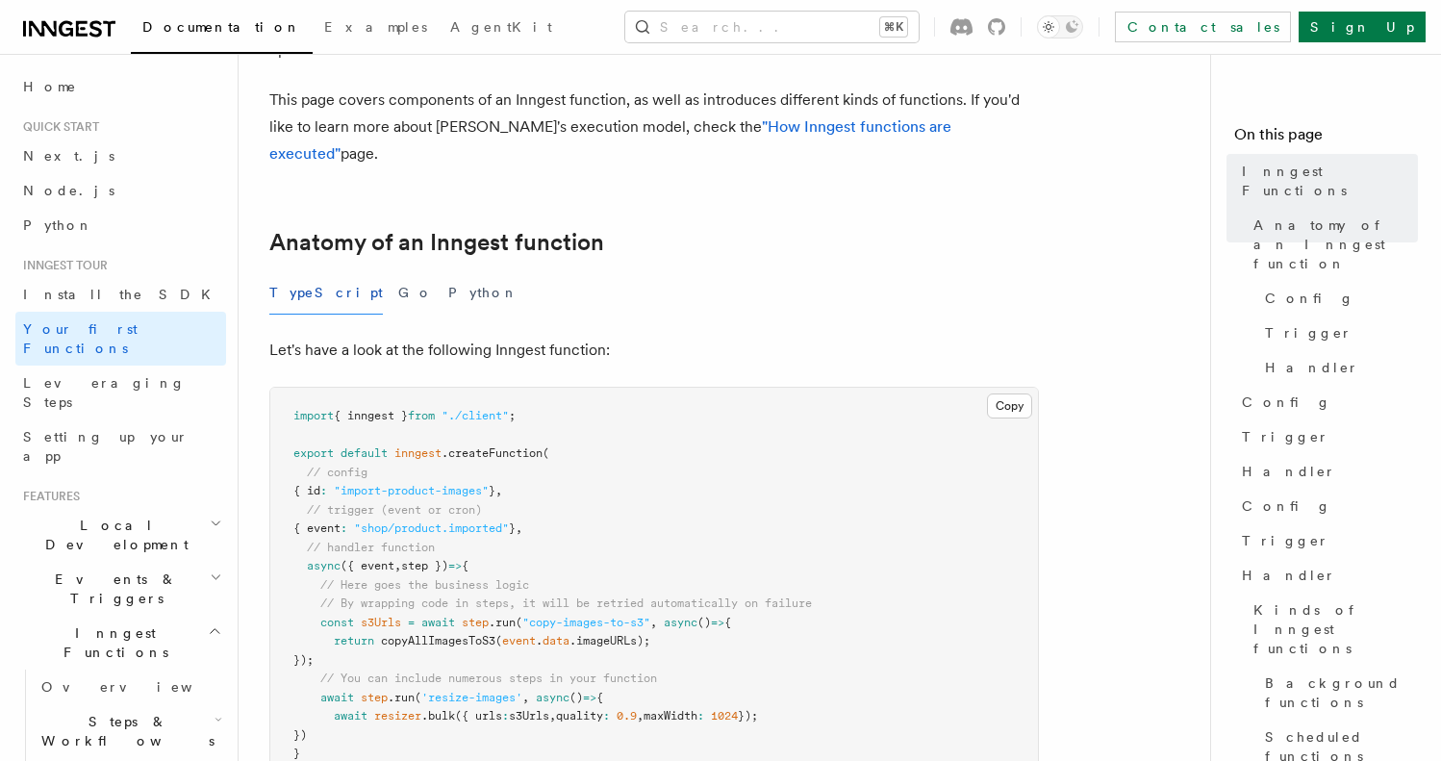
scroll to position [261, 0]
